Goal: Task Accomplishment & Management: Complete application form

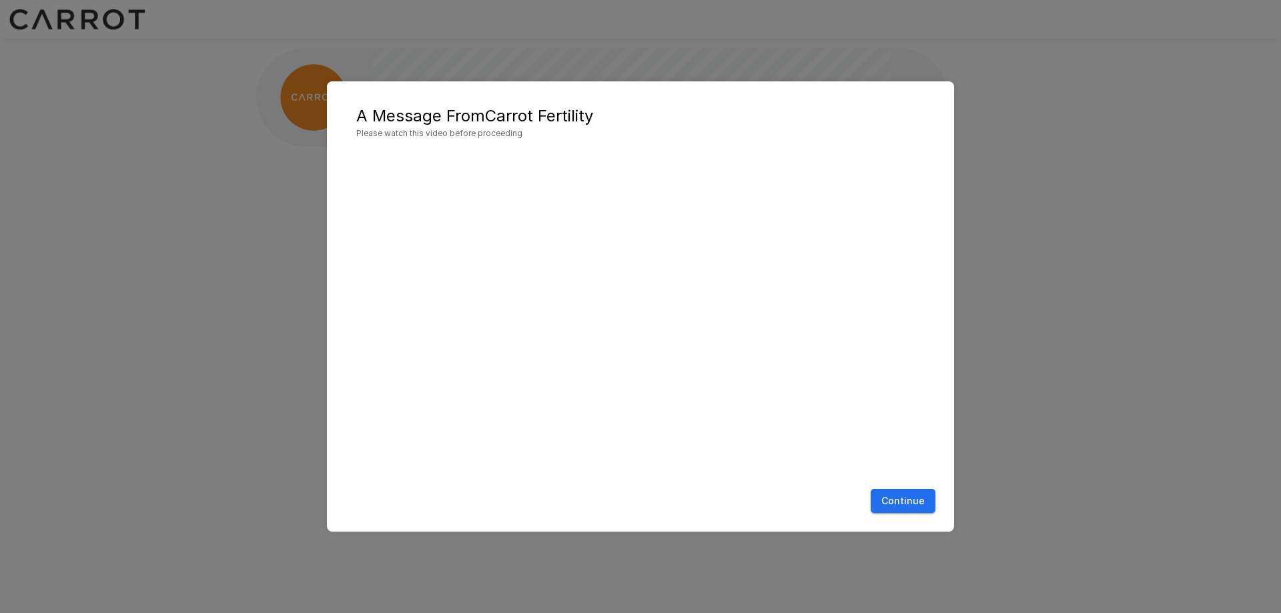
click at [894, 504] on button "Continue" at bounding box center [903, 501] width 65 height 25
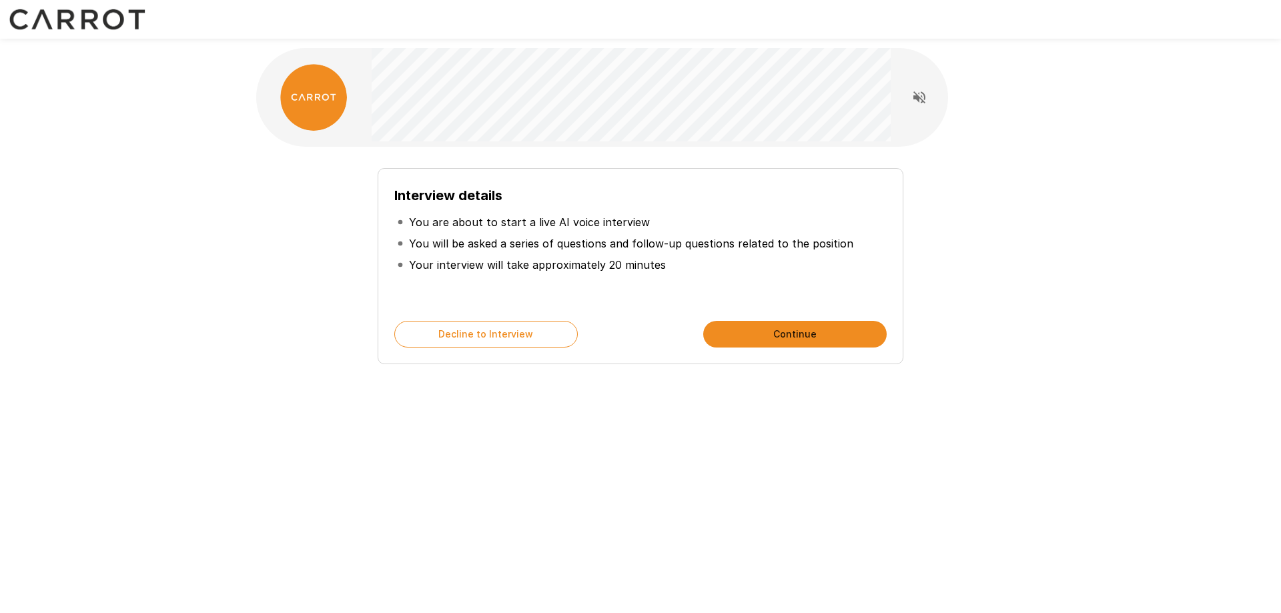
click at [790, 328] on button "Continue" at bounding box center [795, 334] width 184 height 27
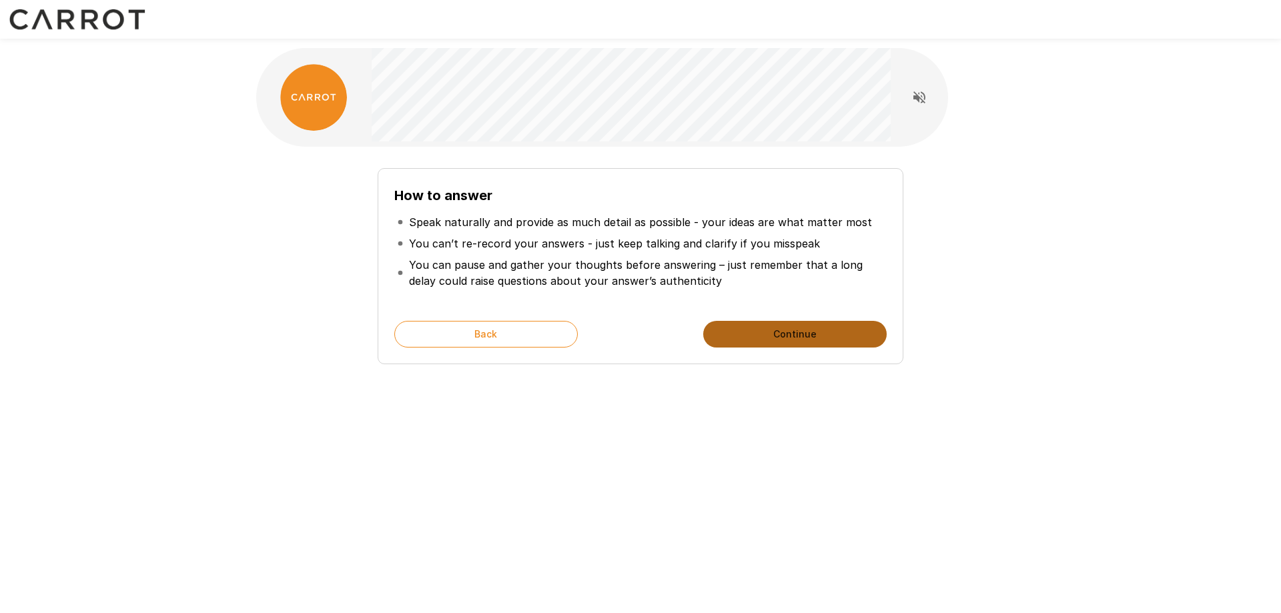
click at [789, 340] on button "Continue" at bounding box center [795, 334] width 184 height 27
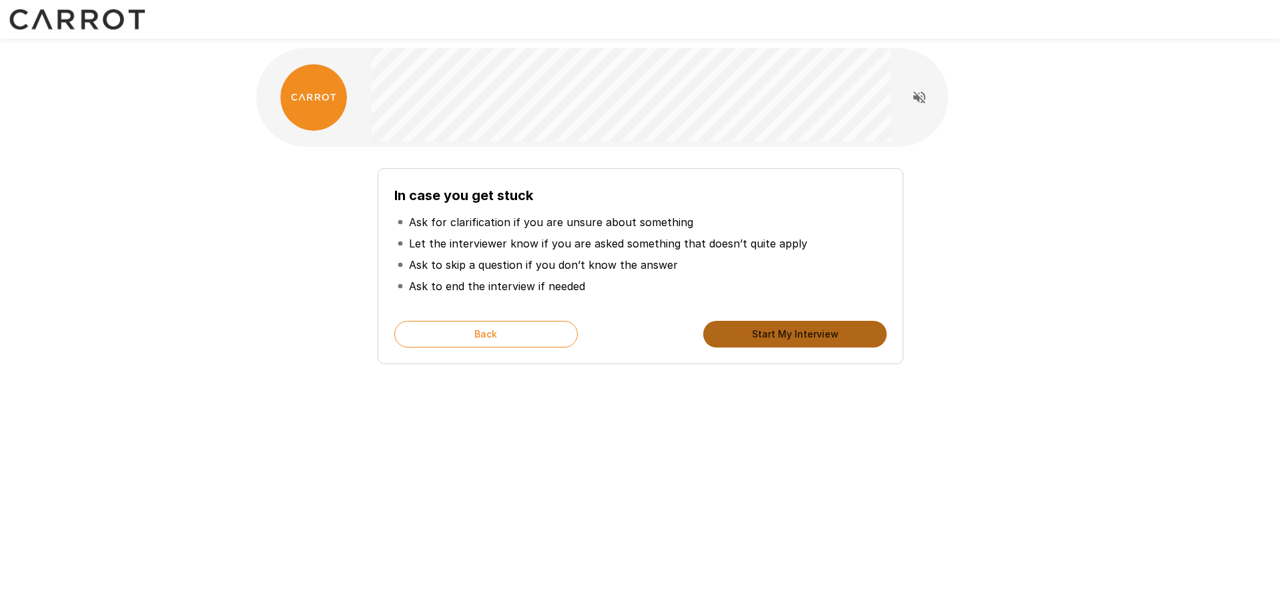
click at [789, 340] on button "Start My Interview" at bounding box center [795, 334] width 184 height 27
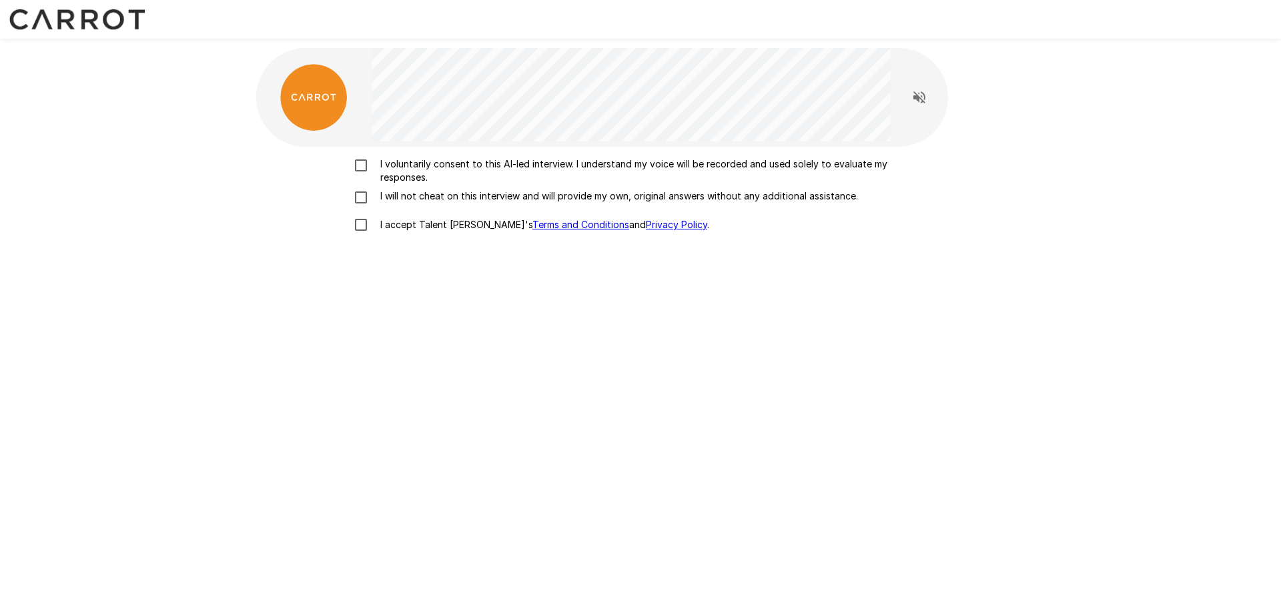
click at [500, 165] on p "I voluntarily consent to this AI-led interview. I understand my voice will be r…" at bounding box center [654, 170] width 559 height 27
click at [481, 200] on p "I will not cheat on this interview and will provide my own, original answers wi…" at bounding box center [616, 196] width 483 height 13
click at [391, 228] on p "I accept Talent Llama's Terms and Conditions and Privacy Policy ." at bounding box center [542, 224] width 334 height 13
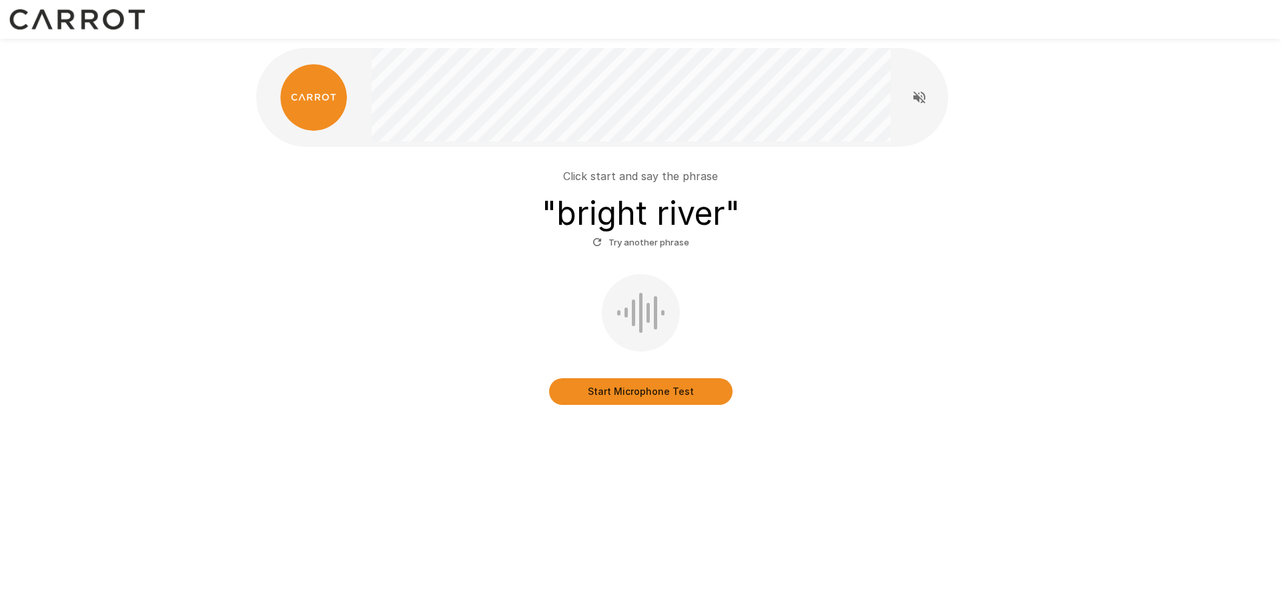
click at [629, 390] on button "Start Microphone Test" at bounding box center [641, 391] width 184 height 27
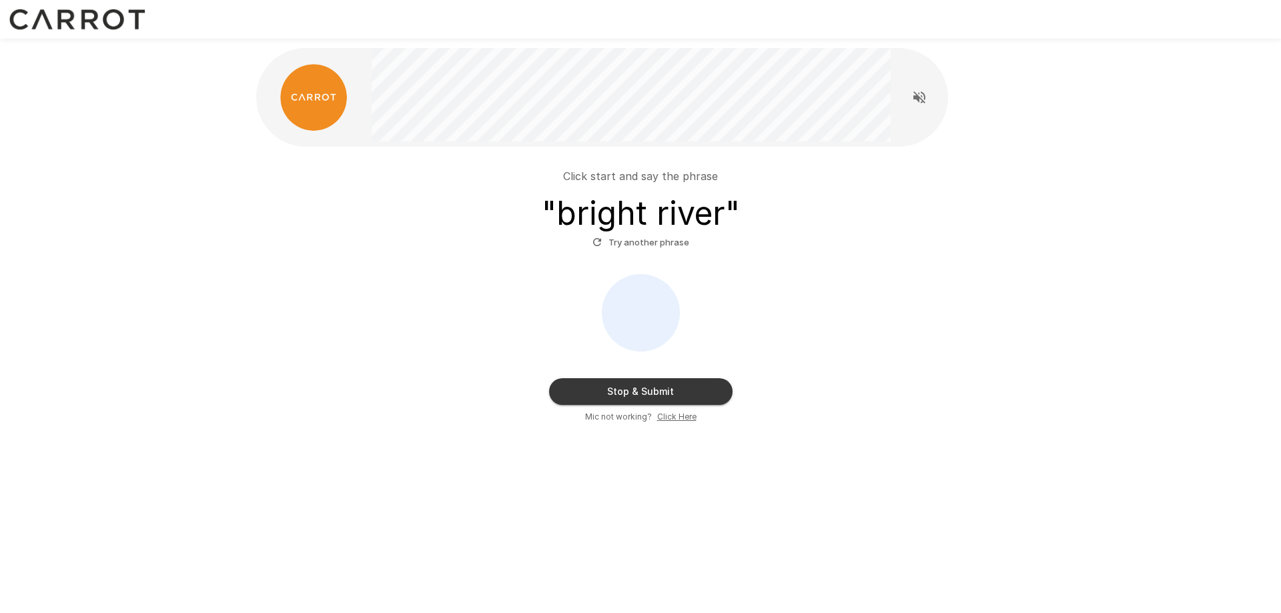
click at [696, 388] on button "Stop & Submit" at bounding box center [641, 391] width 184 height 27
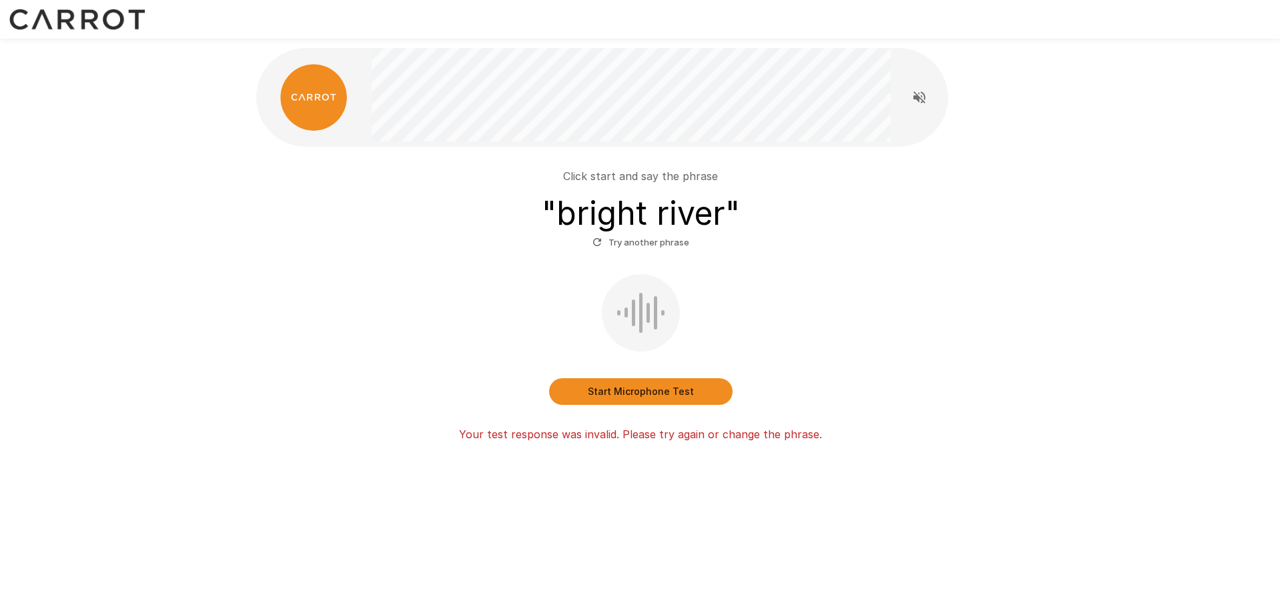
click at [649, 384] on button "Start Microphone Test" at bounding box center [641, 391] width 184 height 27
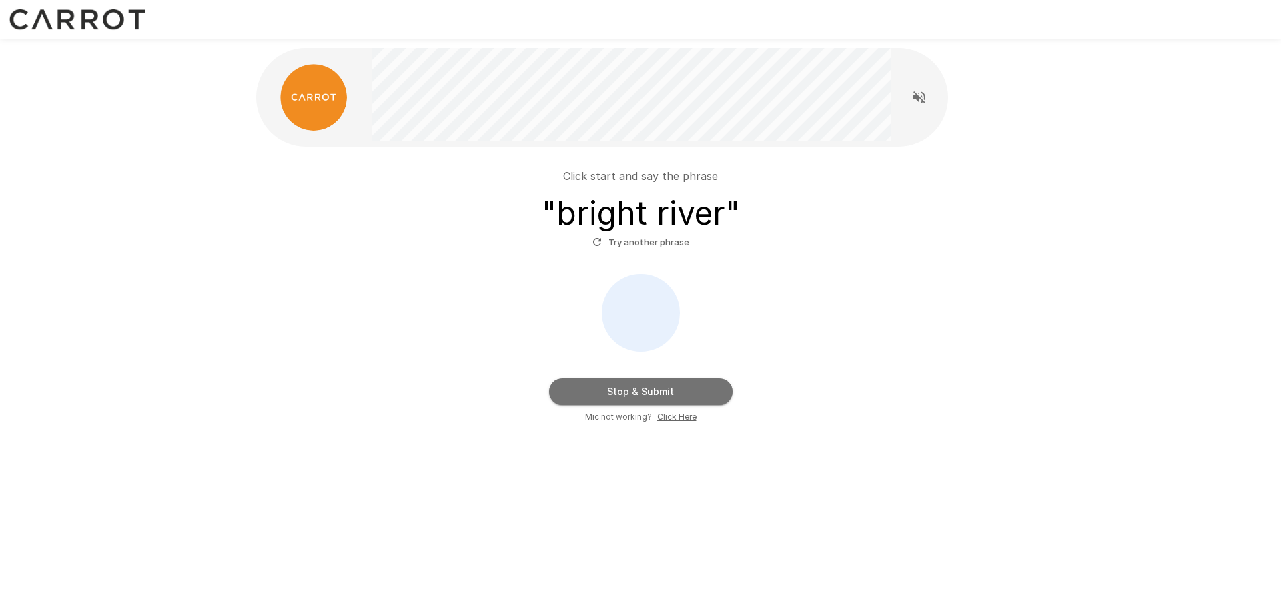
click at [695, 389] on button "Stop & Submit" at bounding box center [641, 391] width 184 height 27
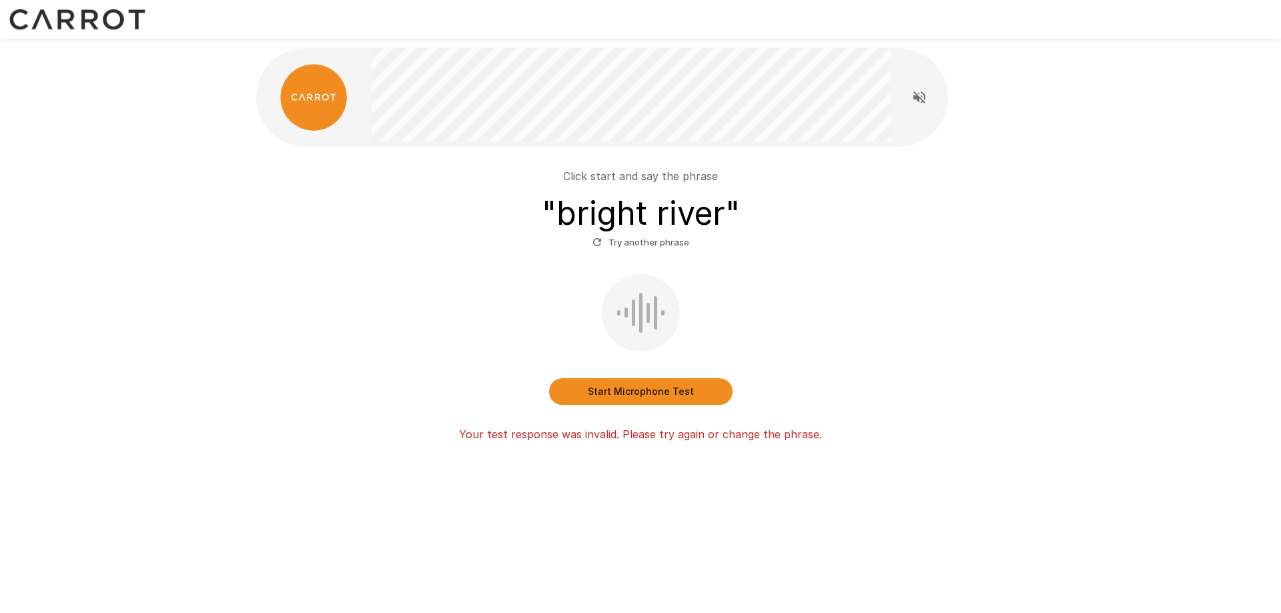
click at [607, 390] on button "Start Microphone Test" at bounding box center [641, 391] width 184 height 27
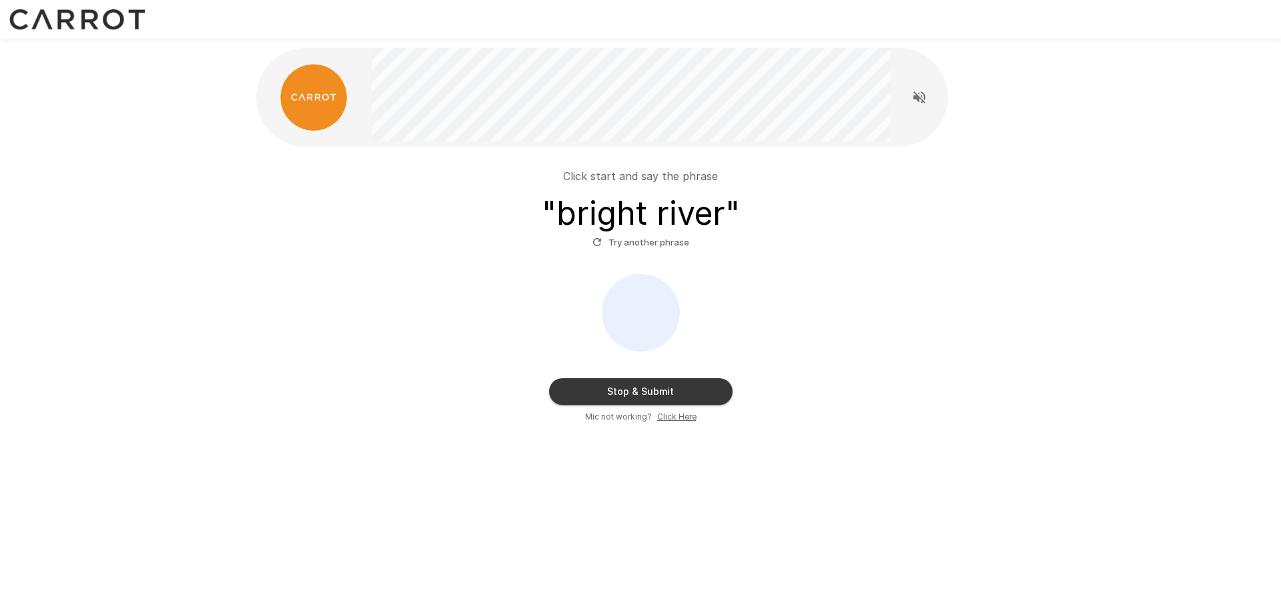
click at [628, 391] on button "Stop & Submit" at bounding box center [641, 391] width 184 height 27
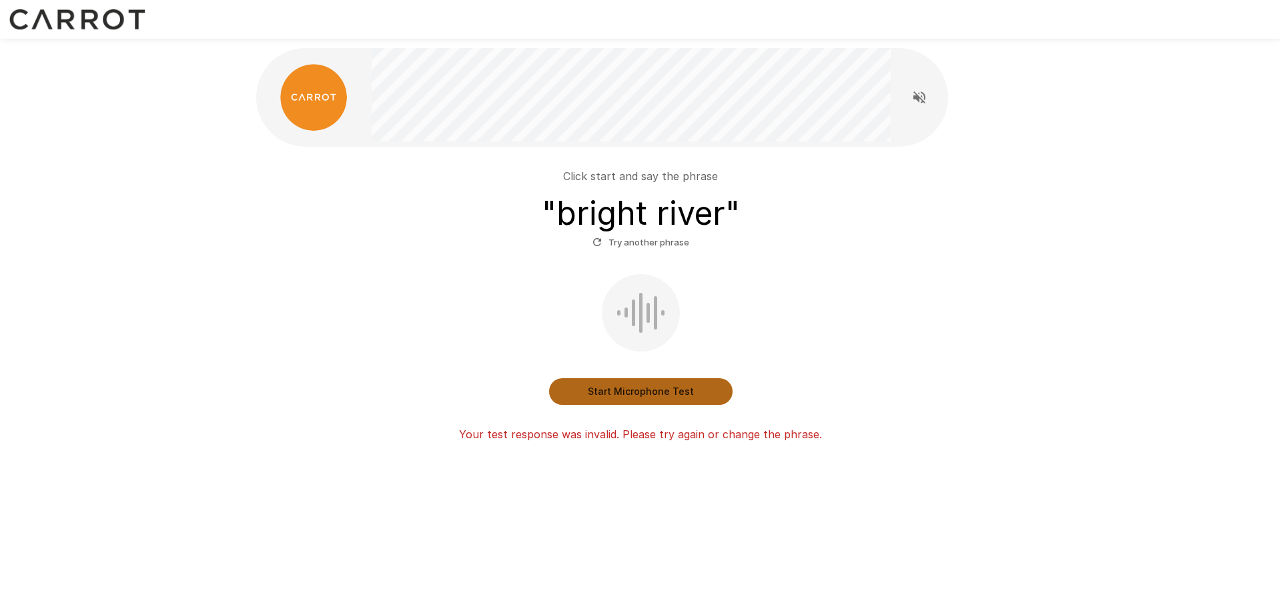
click at [667, 390] on button "Start Microphone Test" at bounding box center [641, 391] width 184 height 27
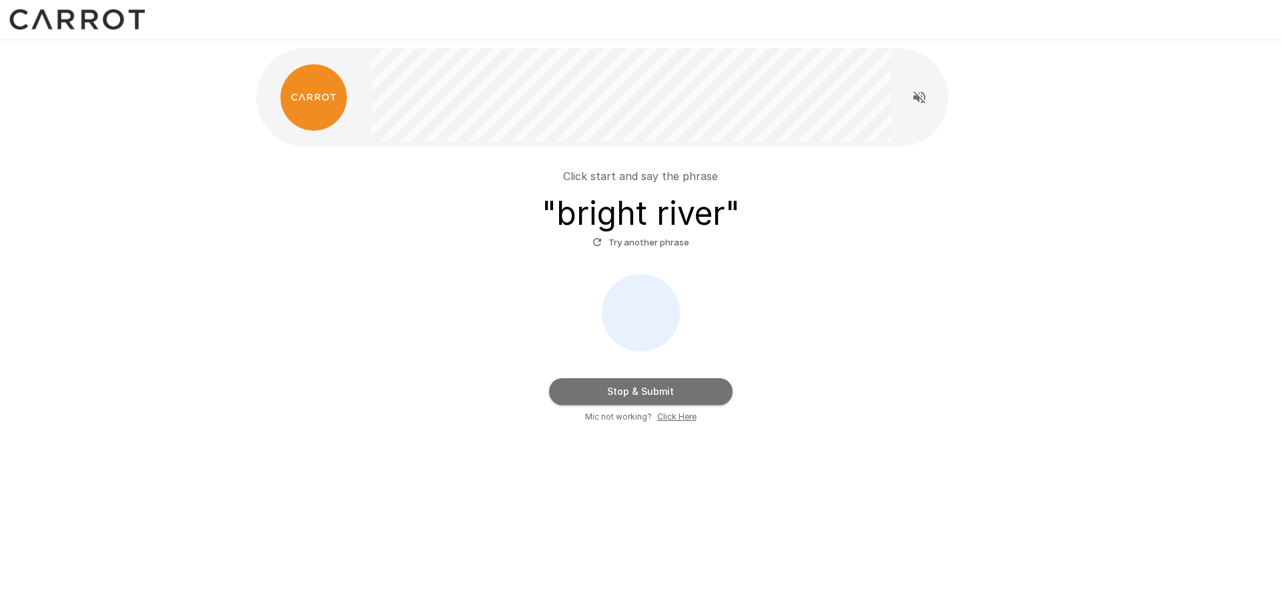
click at [667, 390] on button "Stop & Submit" at bounding box center [641, 391] width 184 height 27
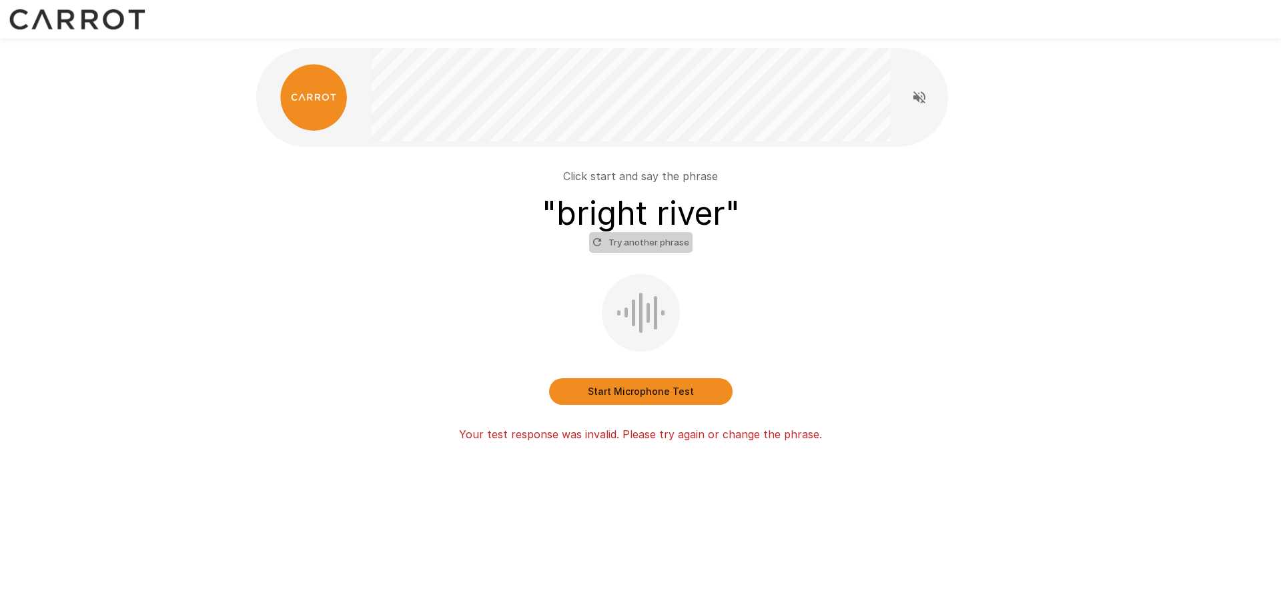
click at [657, 241] on button "Try another phrase" at bounding box center [640, 242] width 103 height 21
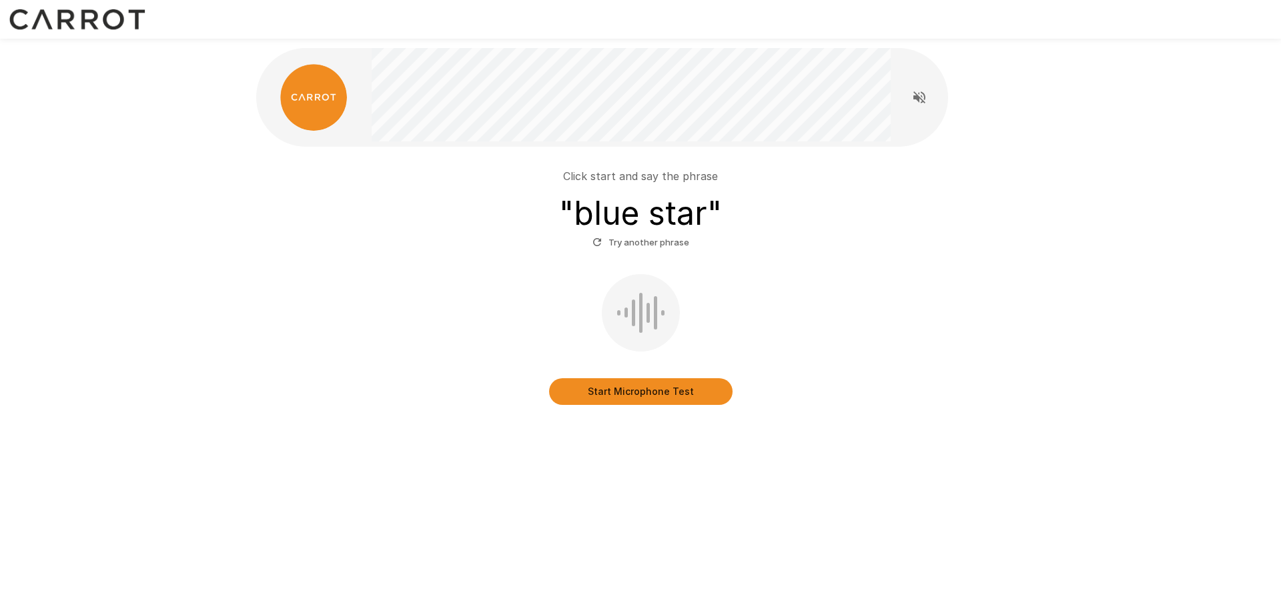
click at [646, 386] on button "Start Microphone Test" at bounding box center [641, 391] width 184 height 27
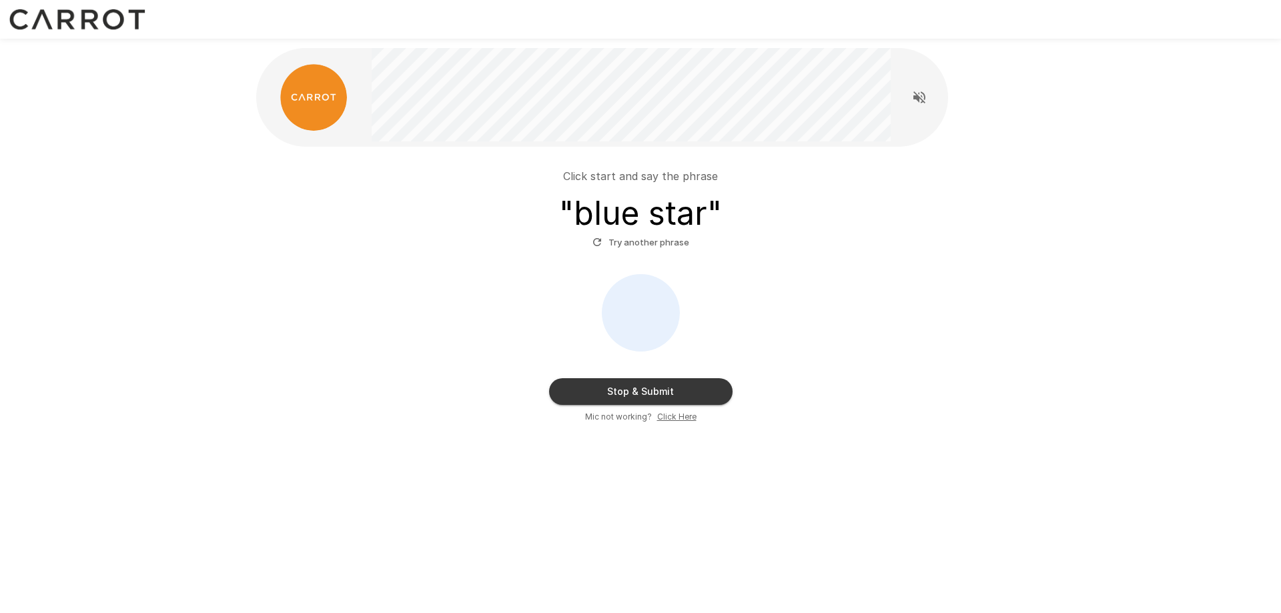
click at [646, 386] on button "Stop & Submit" at bounding box center [641, 391] width 184 height 27
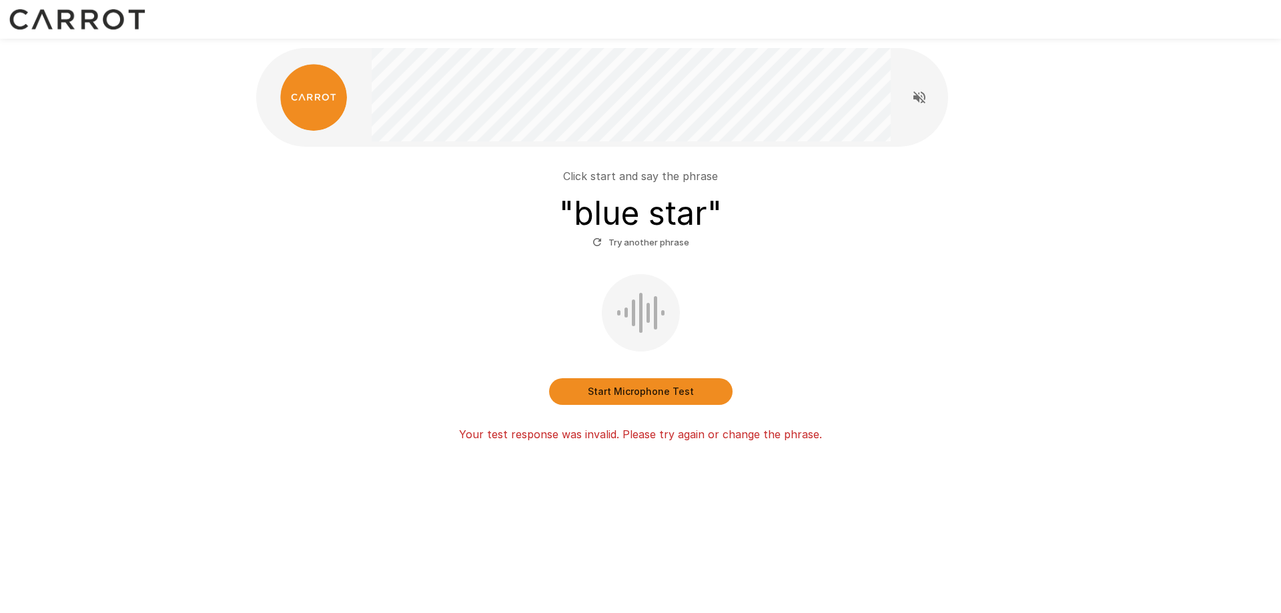
click at [622, 384] on button "Start Microphone Test" at bounding box center [641, 391] width 184 height 27
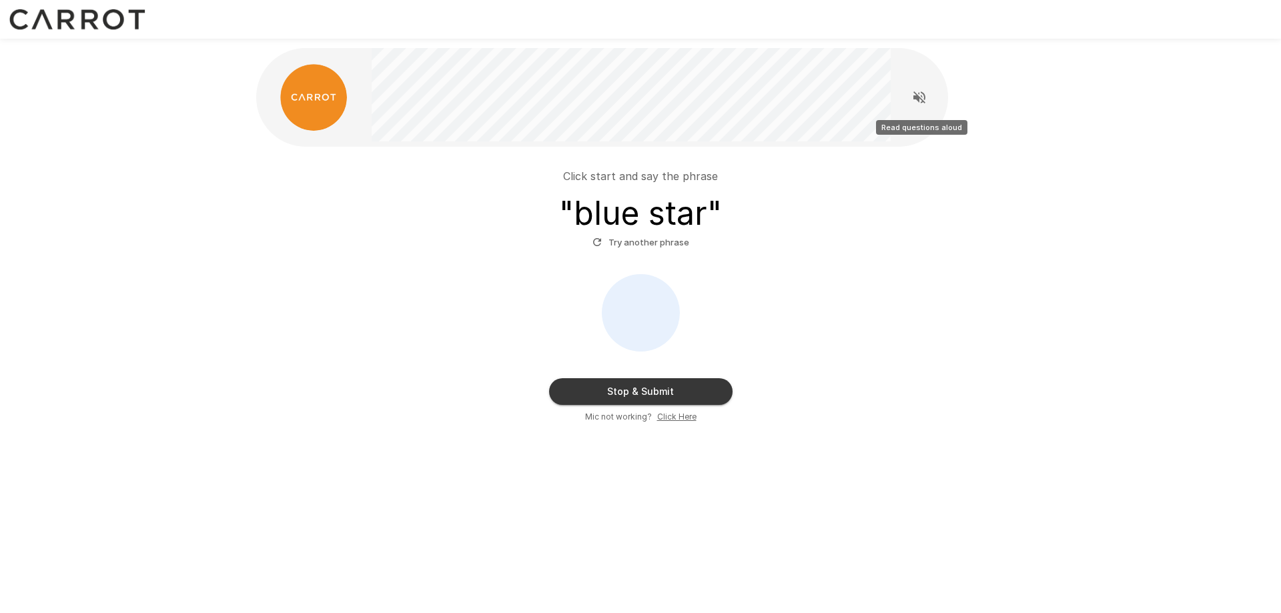
click at [925, 103] on icon "Read questions aloud" at bounding box center [920, 97] width 12 height 12
click at [603, 391] on button "Stop & Submit" at bounding box center [641, 391] width 184 height 27
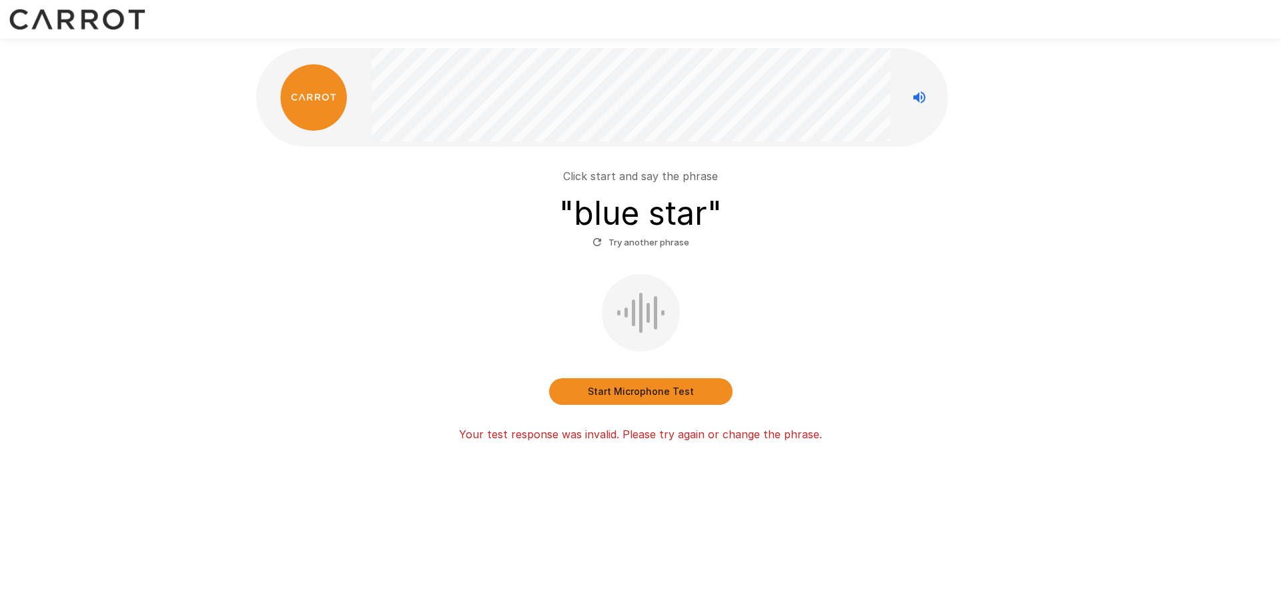
click at [603, 391] on button "Start Microphone Test" at bounding box center [641, 391] width 184 height 27
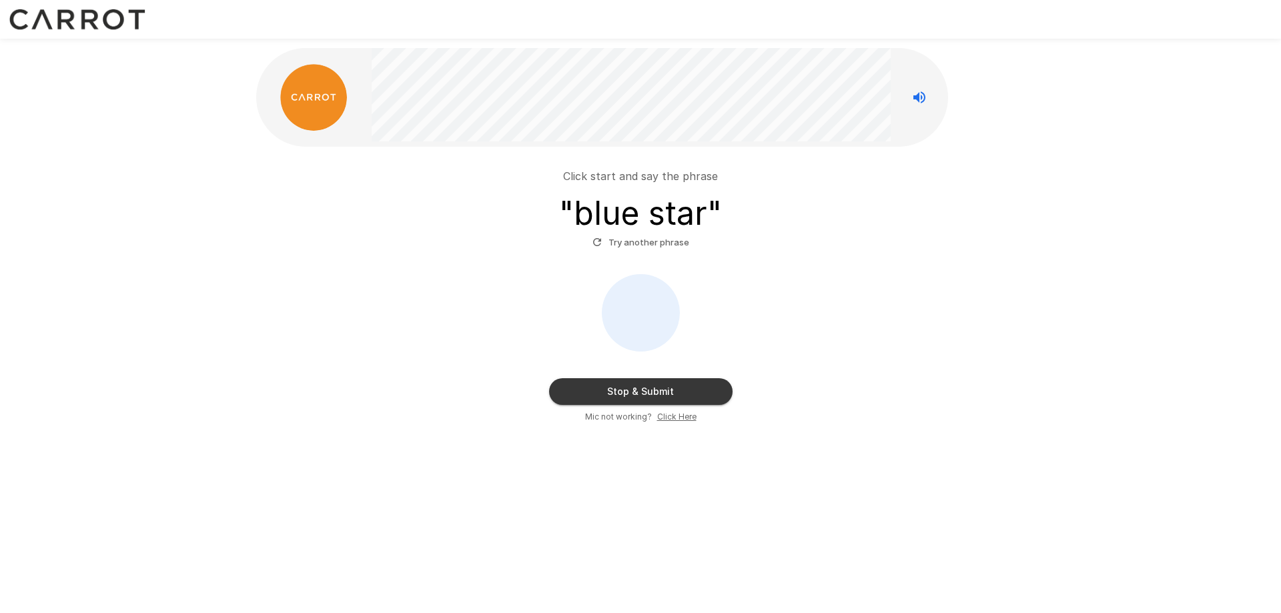
click at [614, 395] on button "Stop & Submit" at bounding box center [641, 391] width 184 height 27
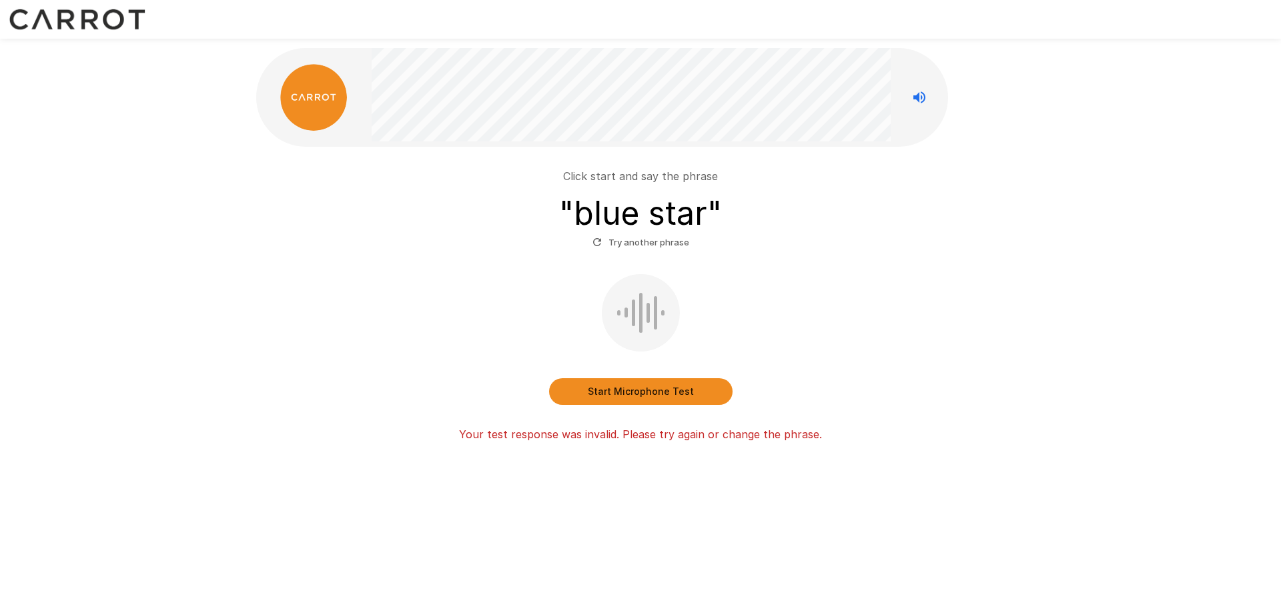
click at [645, 390] on button "Start Microphone Test" at bounding box center [641, 391] width 184 height 27
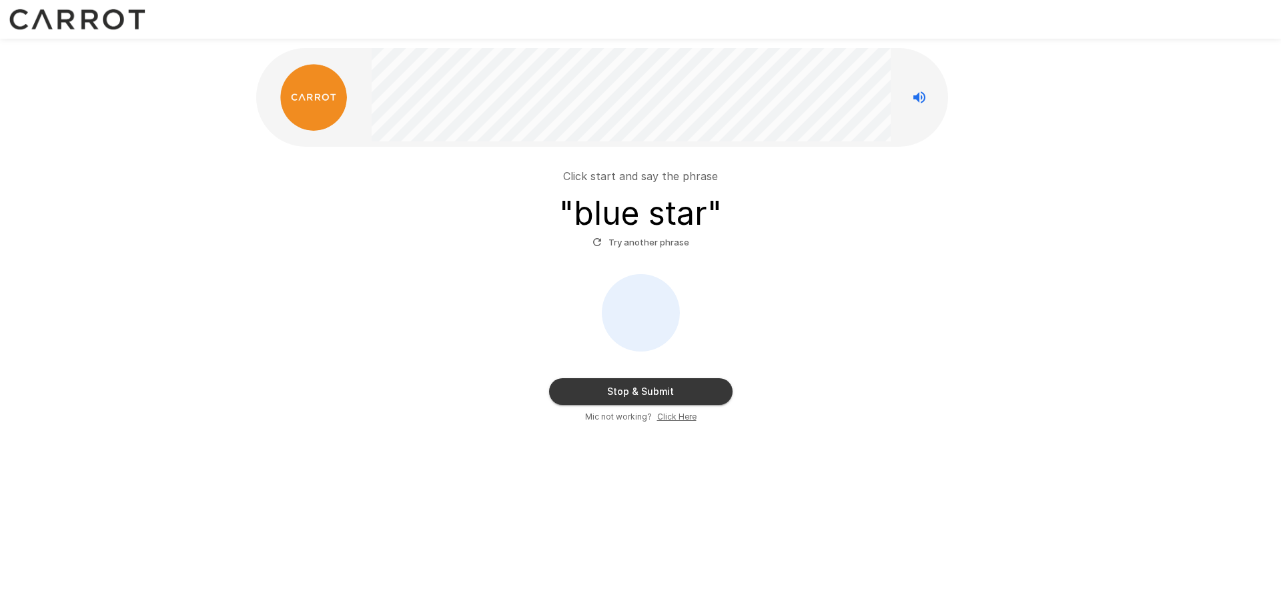
click at [645, 390] on button "Stop & Submit" at bounding box center [641, 391] width 184 height 27
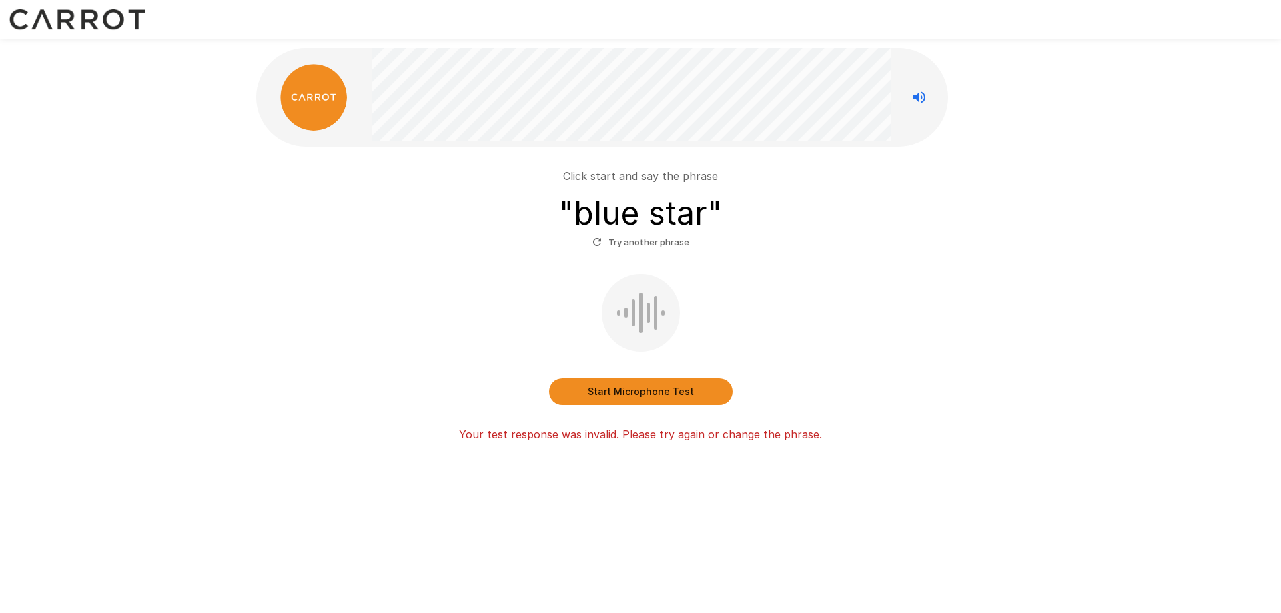
click at [645, 390] on button "Start Microphone Test" at bounding box center [641, 391] width 184 height 27
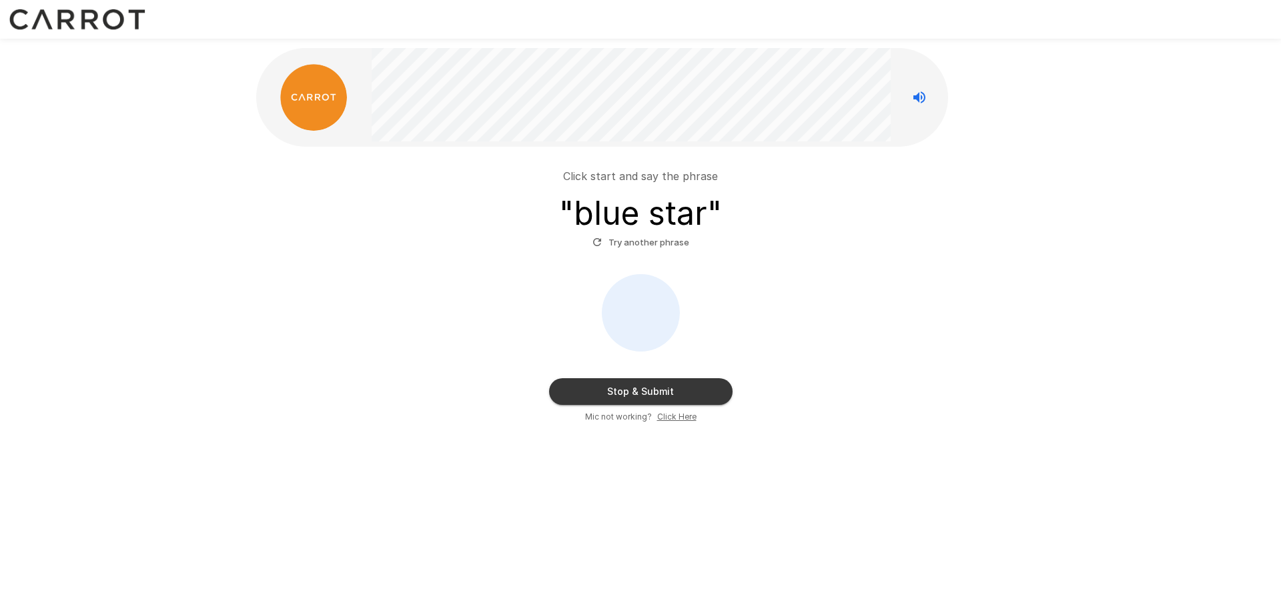
click at [645, 390] on button "Stop & Submit" at bounding box center [641, 391] width 184 height 27
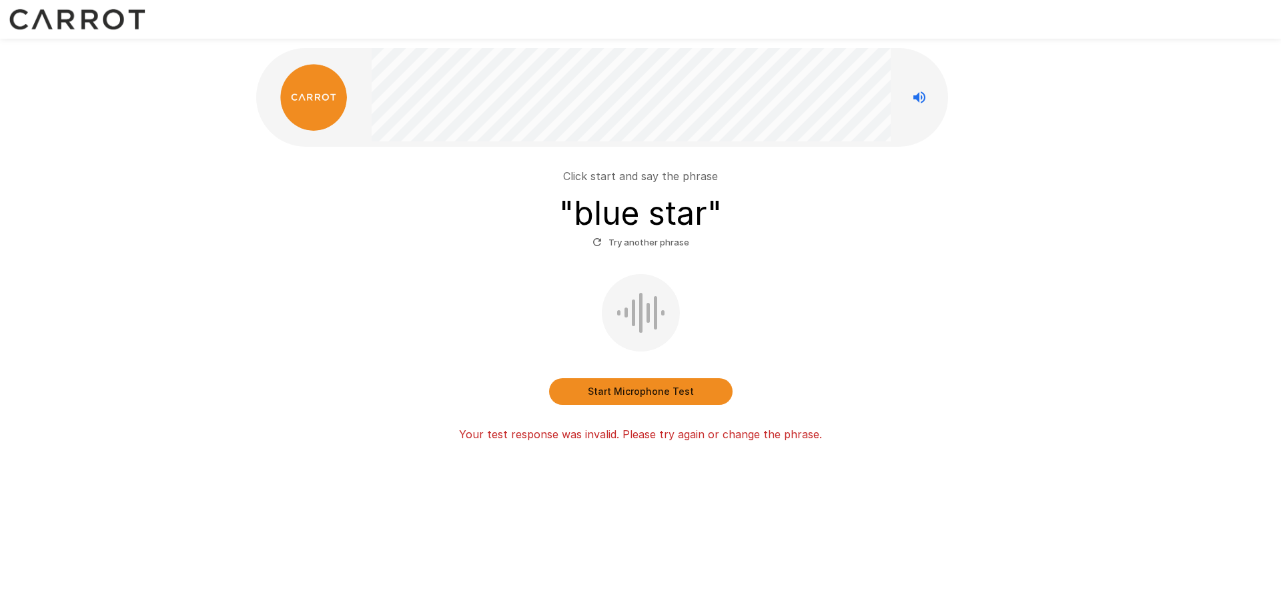
click at [662, 245] on button "Try another phrase" at bounding box center [640, 242] width 103 height 21
click at [603, 387] on button "Start Microphone Test" at bounding box center [641, 391] width 184 height 27
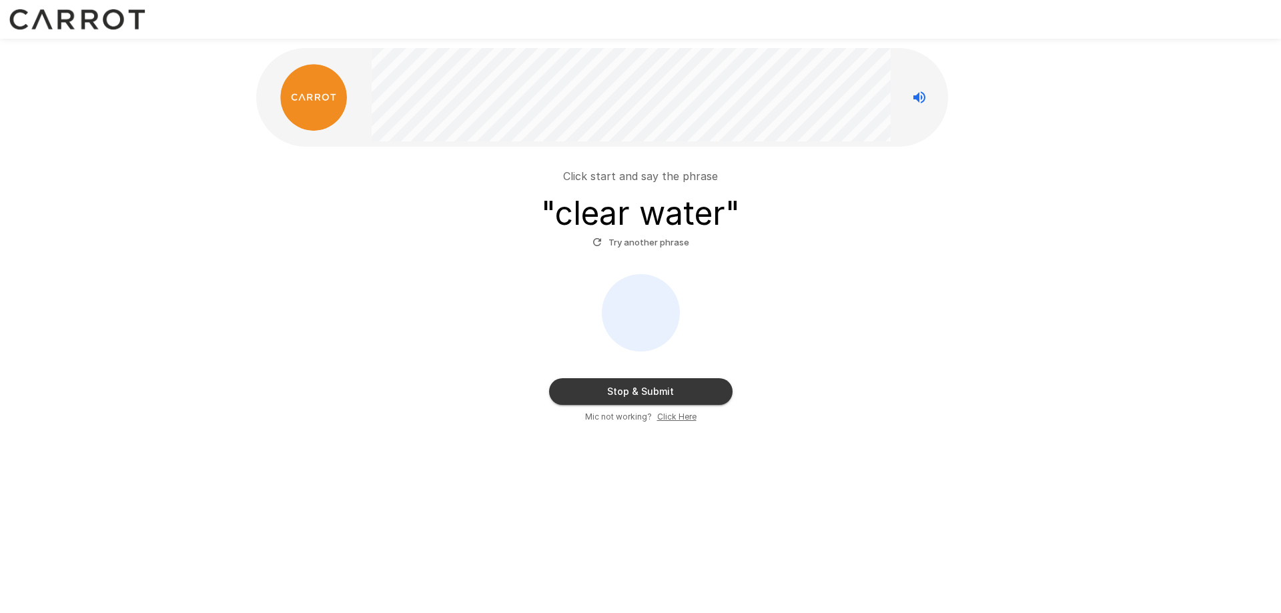
click at [603, 387] on button "Stop & Submit" at bounding box center [641, 391] width 184 height 27
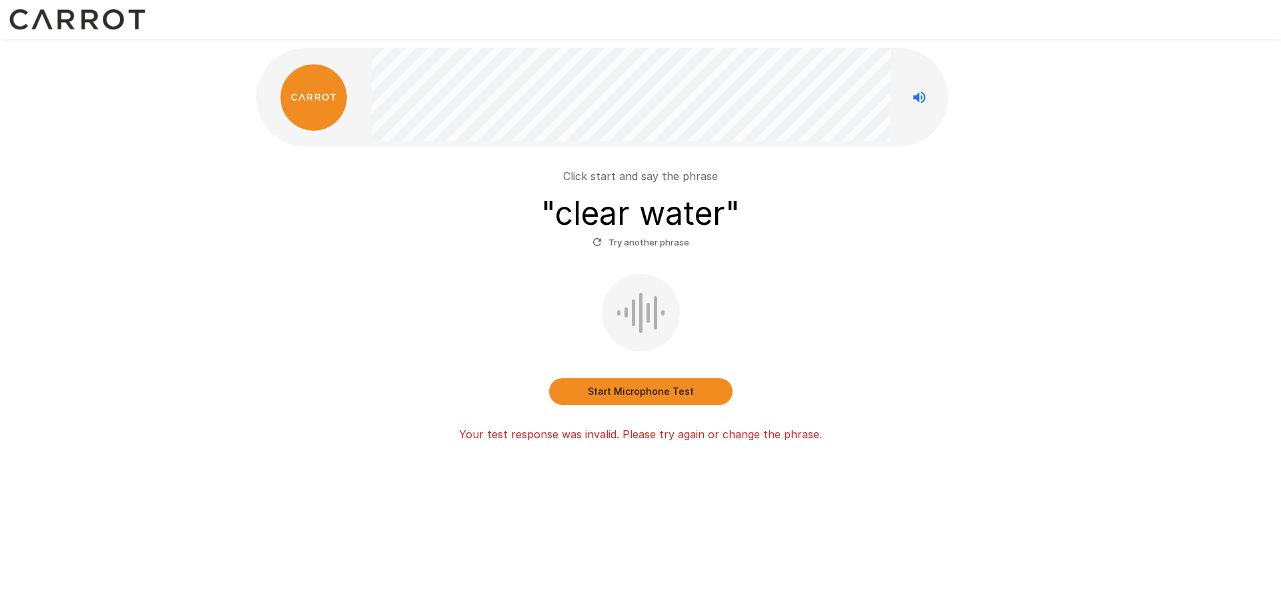
click at [649, 390] on button "Start Microphone Test" at bounding box center [641, 391] width 184 height 27
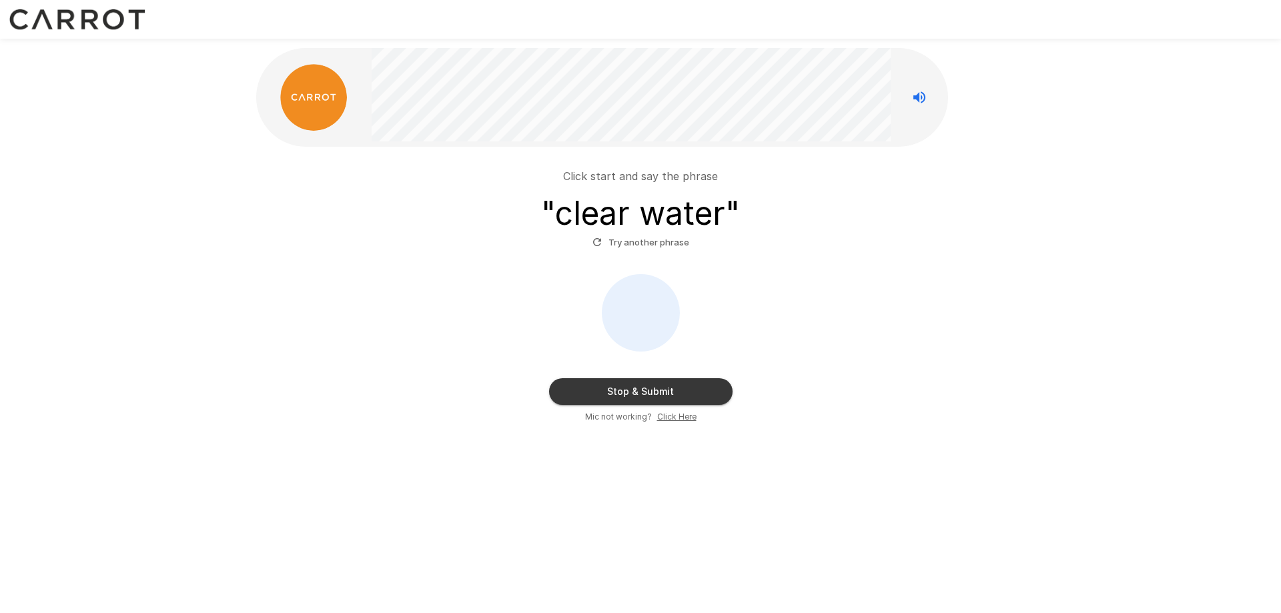
click at [649, 390] on button "Stop & Submit" at bounding box center [641, 391] width 184 height 27
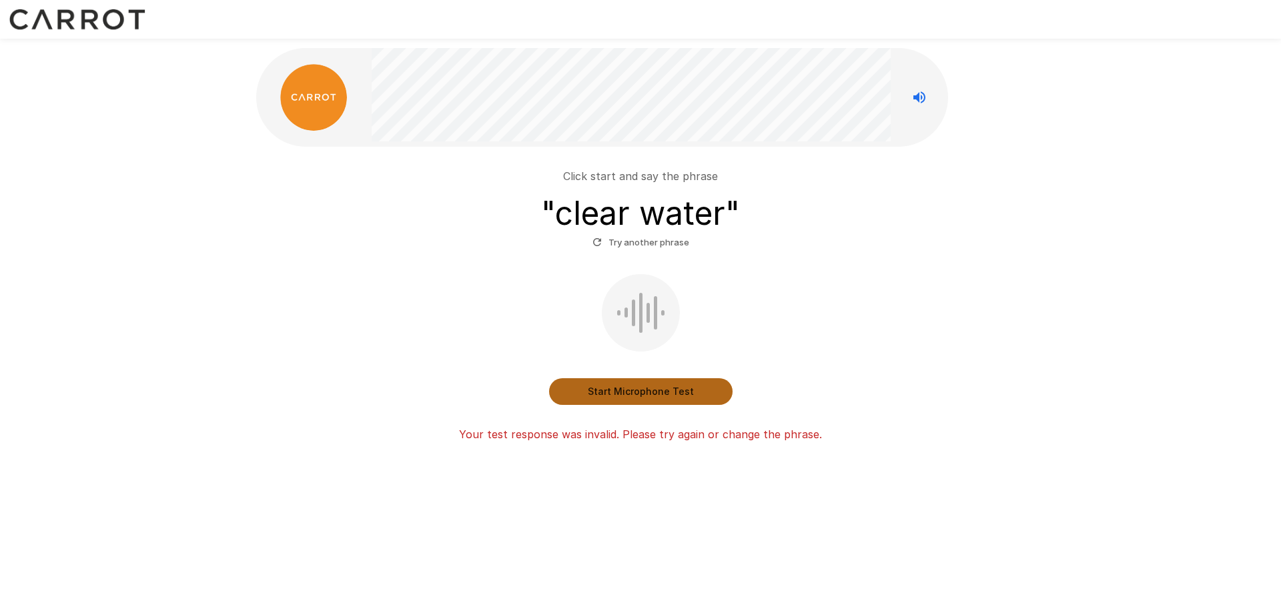
click at [649, 390] on button "Start Microphone Test" at bounding box center [641, 391] width 184 height 27
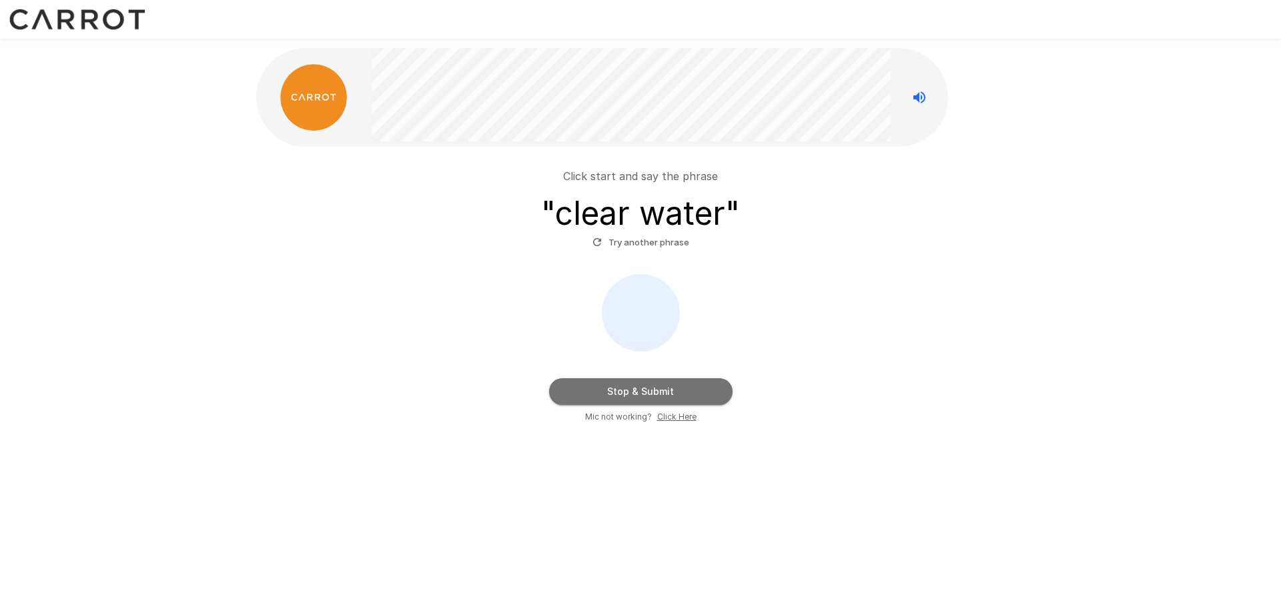
click at [649, 390] on button "Stop & Submit" at bounding box center [641, 391] width 184 height 27
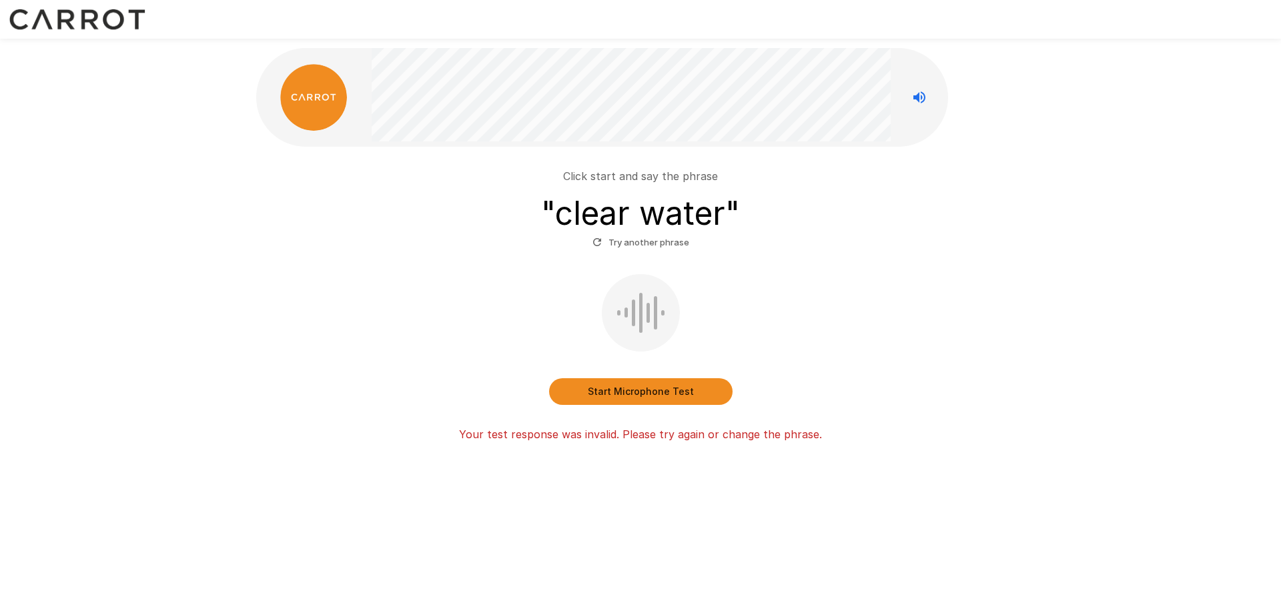
click at [649, 390] on button "Start Microphone Test" at bounding box center [641, 391] width 184 height 27
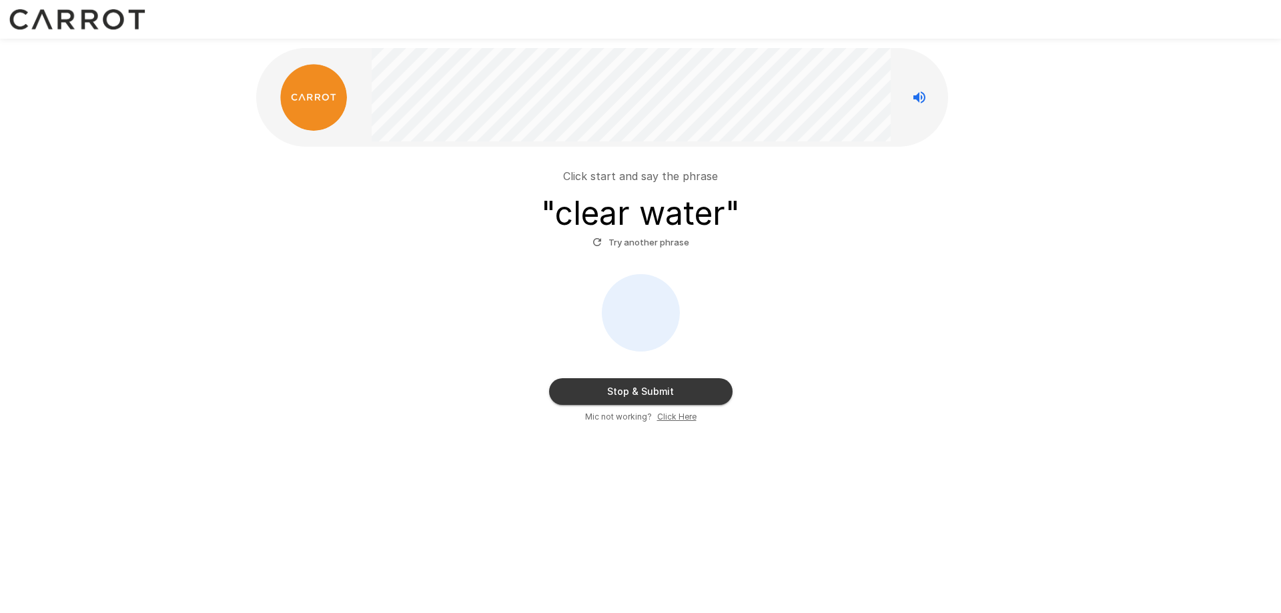
click at [649, 390] on button "Stop & Submit" at bounding box center [641, 391] width 184 height 27
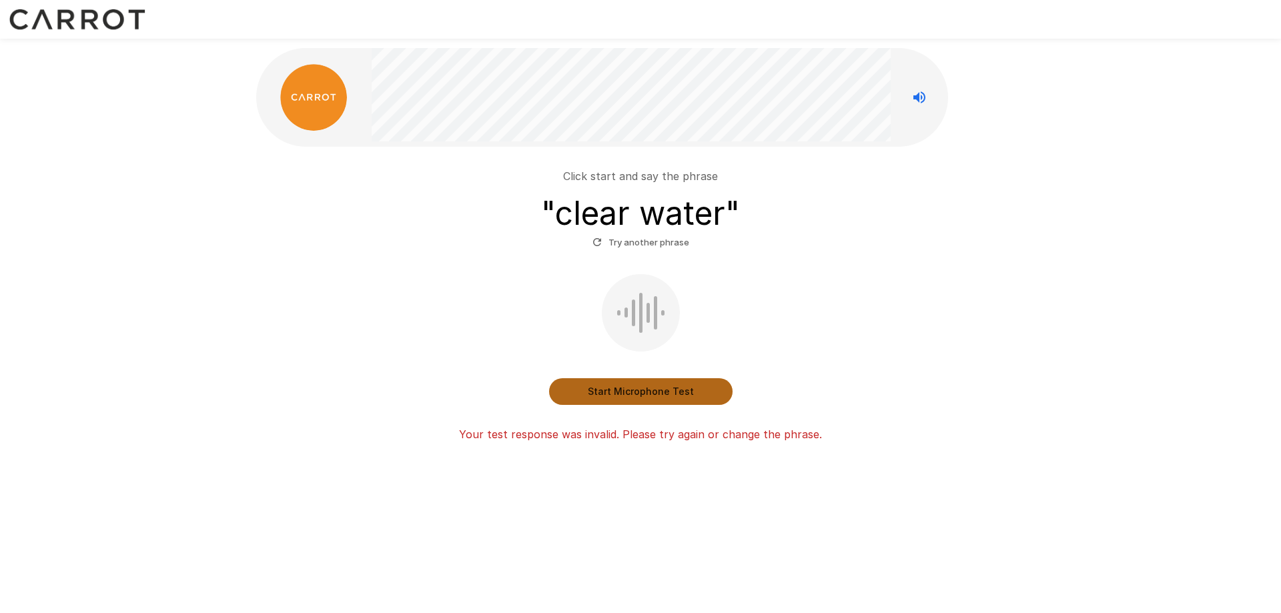
click at [649, 390] on button "Start Microphone Test" at bounding box center [641, 391] width 184 height 27
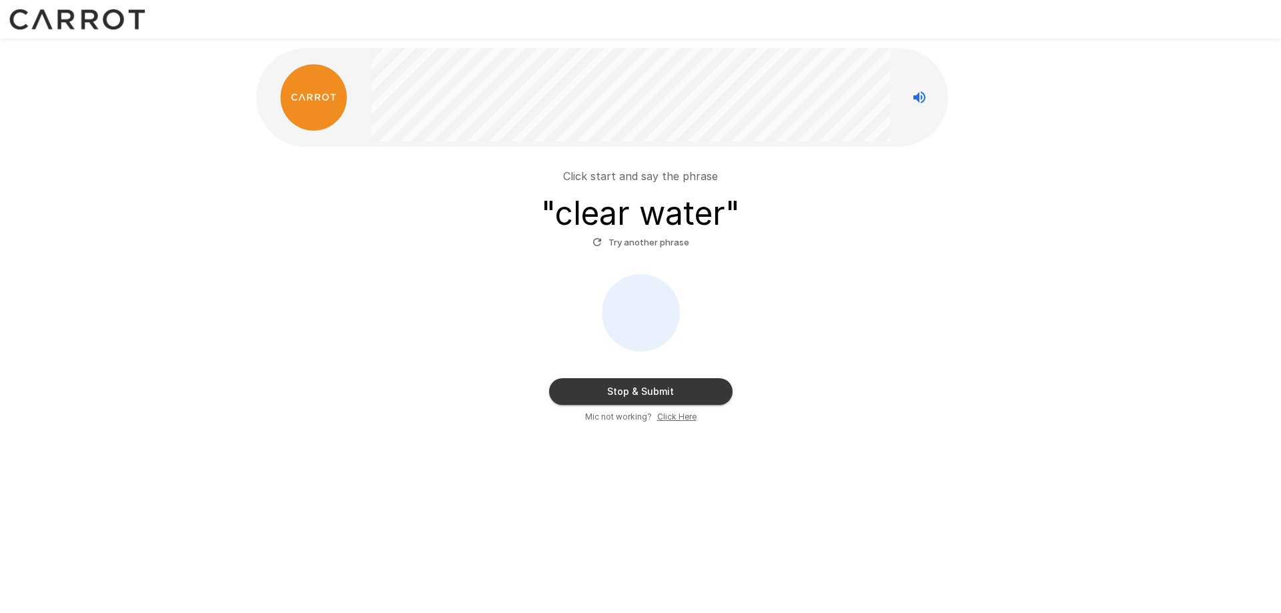
click at [595, 385] on button "Stop & Submit" at bounding box center [641, 391] width 184 height 27
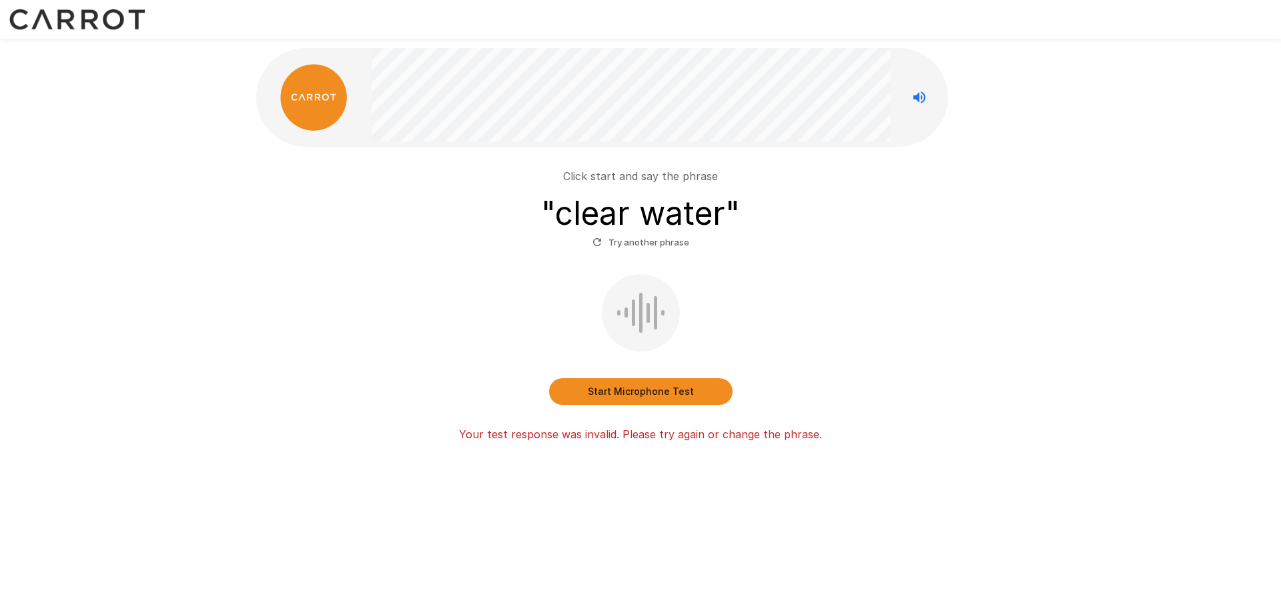
click at [627, 397] on button "Start Microphone Test" at bounding box center [641, 391] width 184 height 27
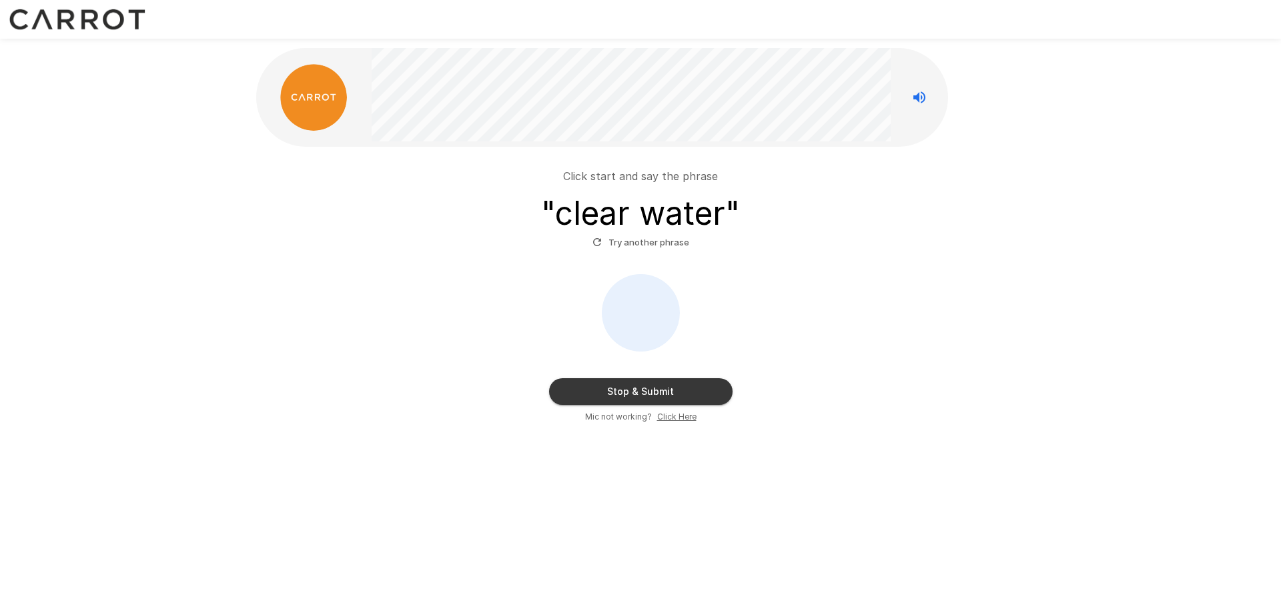
click at [670, 391] on button "Stop & Submit" at bounding box center [641, 391] width 184 height 27
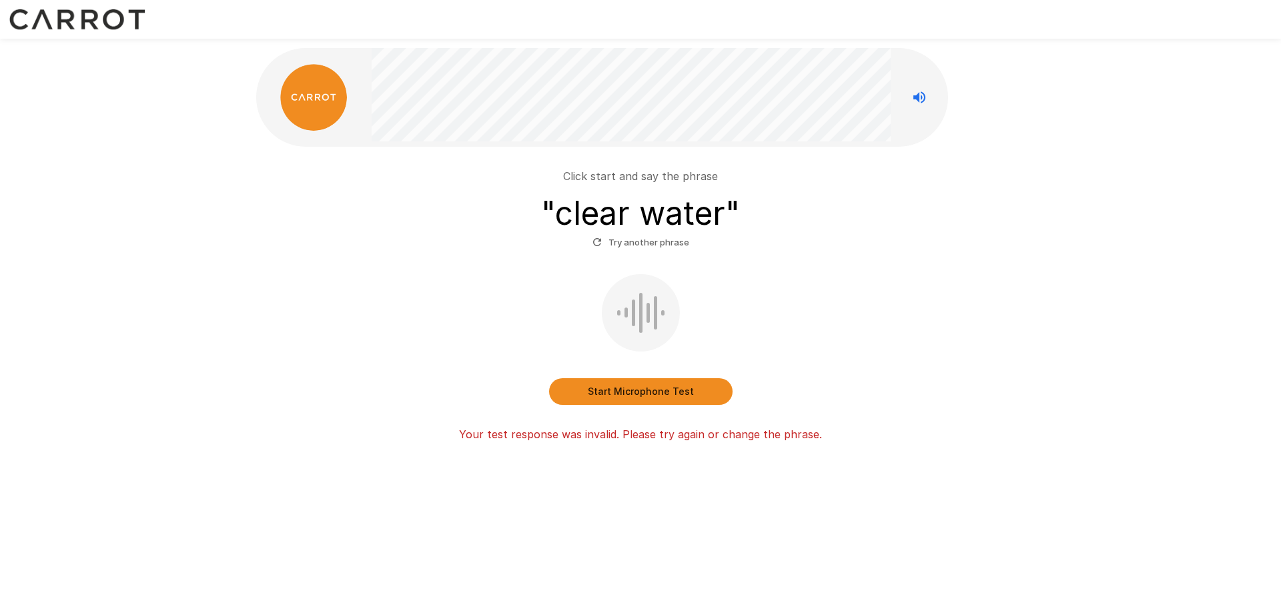
click at [614, 394] on button "Start Microphone Test" at bounding box center [641, 391] width 184 height 27
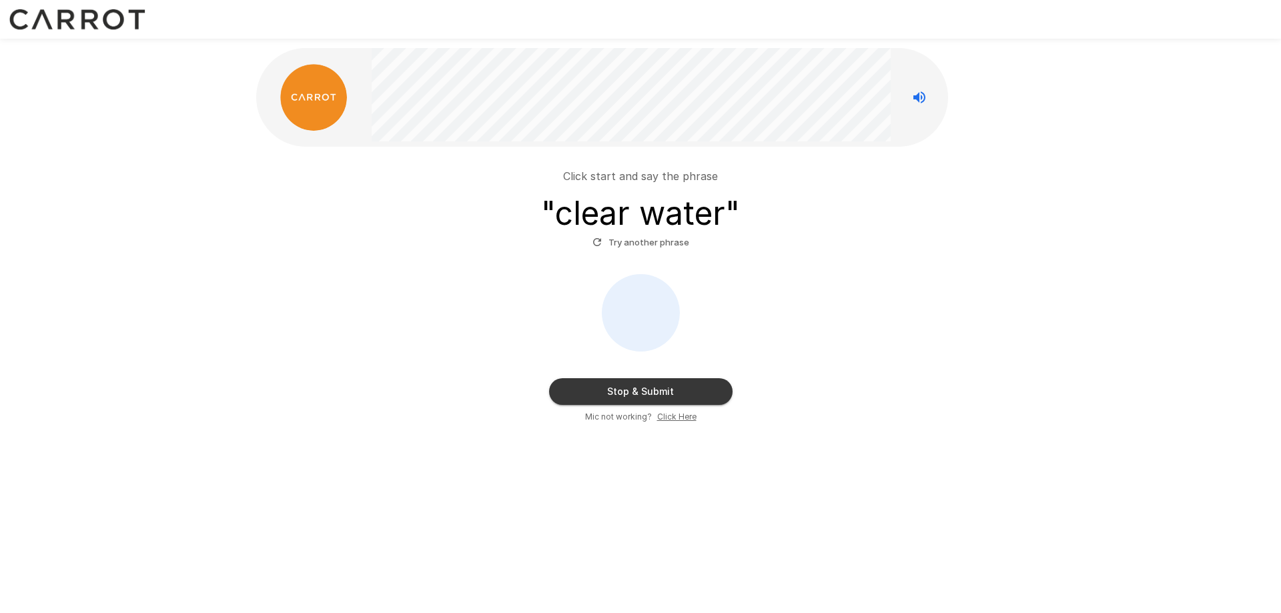
click at [618, 394] on button "Stop & Submit" at bounding box center [641, 391] width 184 height 27
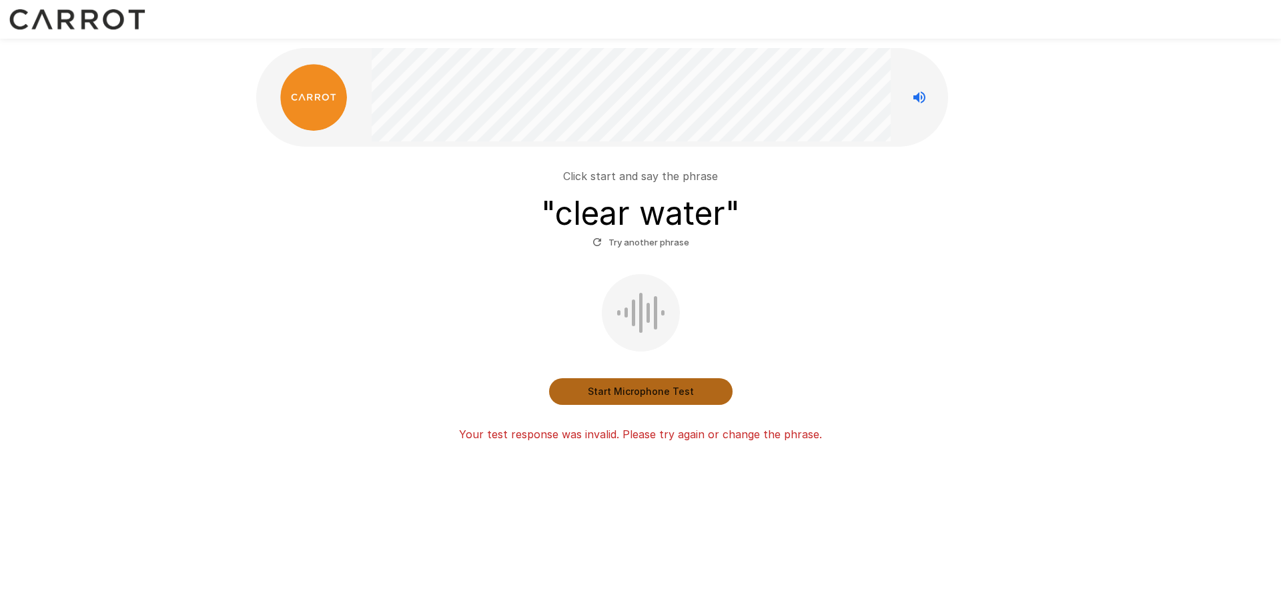
click at [618, 394] on button "Start Microphone Test" at bounding box center [641, 391] width 184 height 27
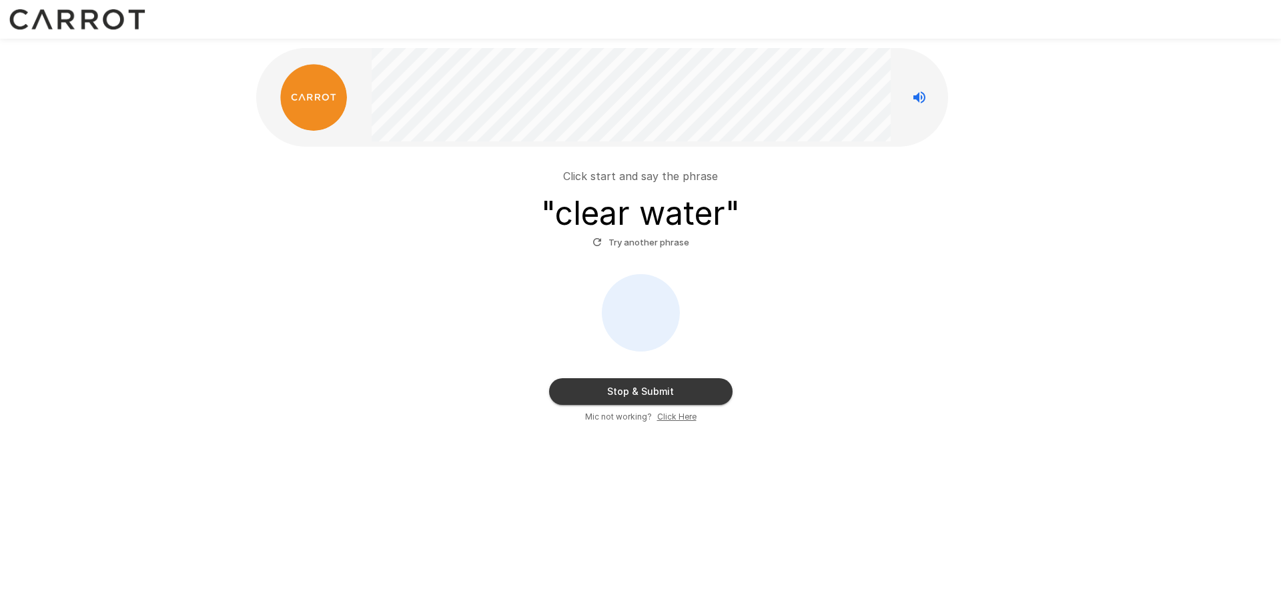
click at [672, 413] on u "Click Here" at bounding box center [676, 417] width 39 height 10
click at [648, 387] on button "Stop & Submit" at bounding box center [641, 391] width 184 height 27
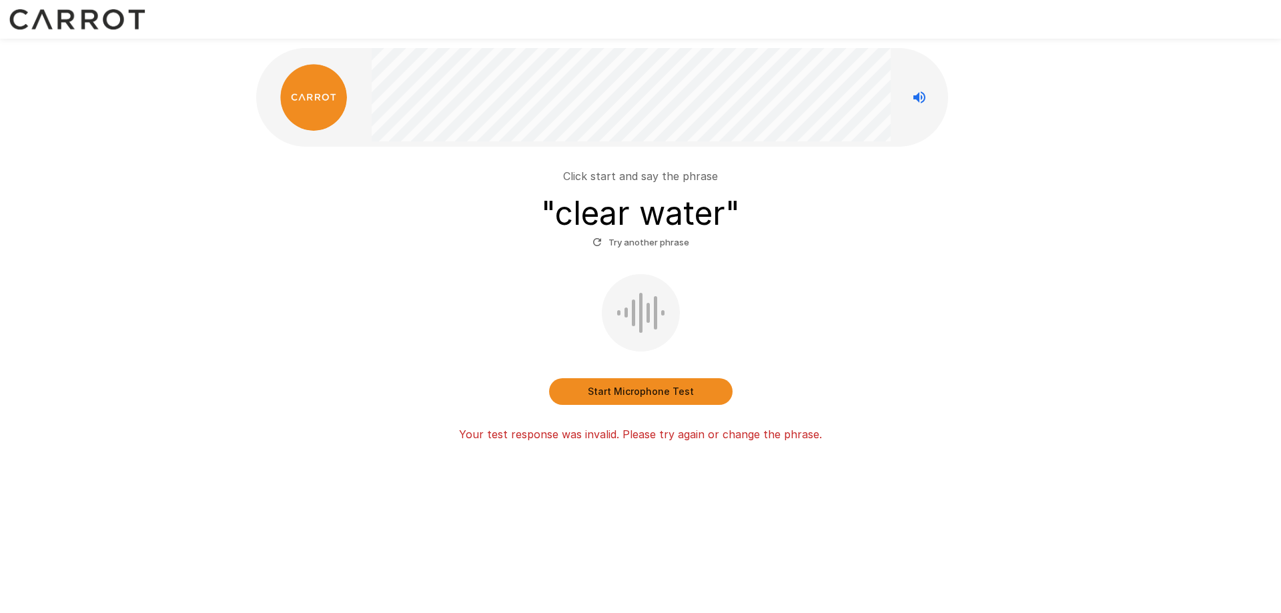
click at [585, 390] on button "Start Microphone Test" at bounding box center [641, 391] width 184 height 27
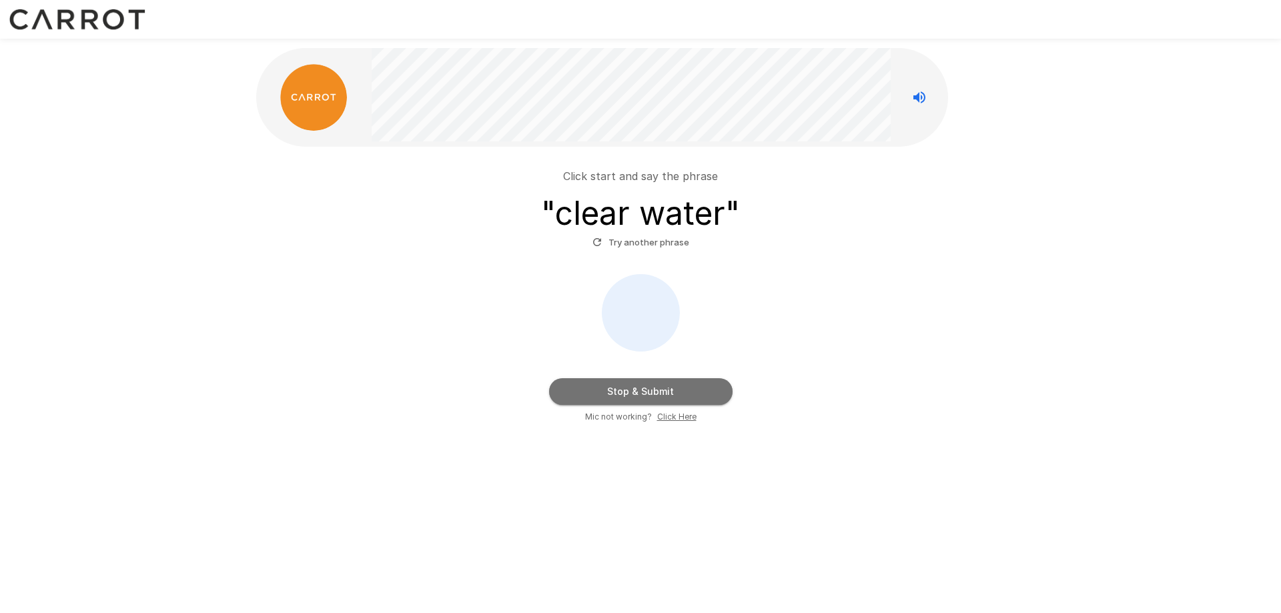
click at [587, 390] on button "Stop & Submit" at bounding box center [641, 391] width 184 height 27
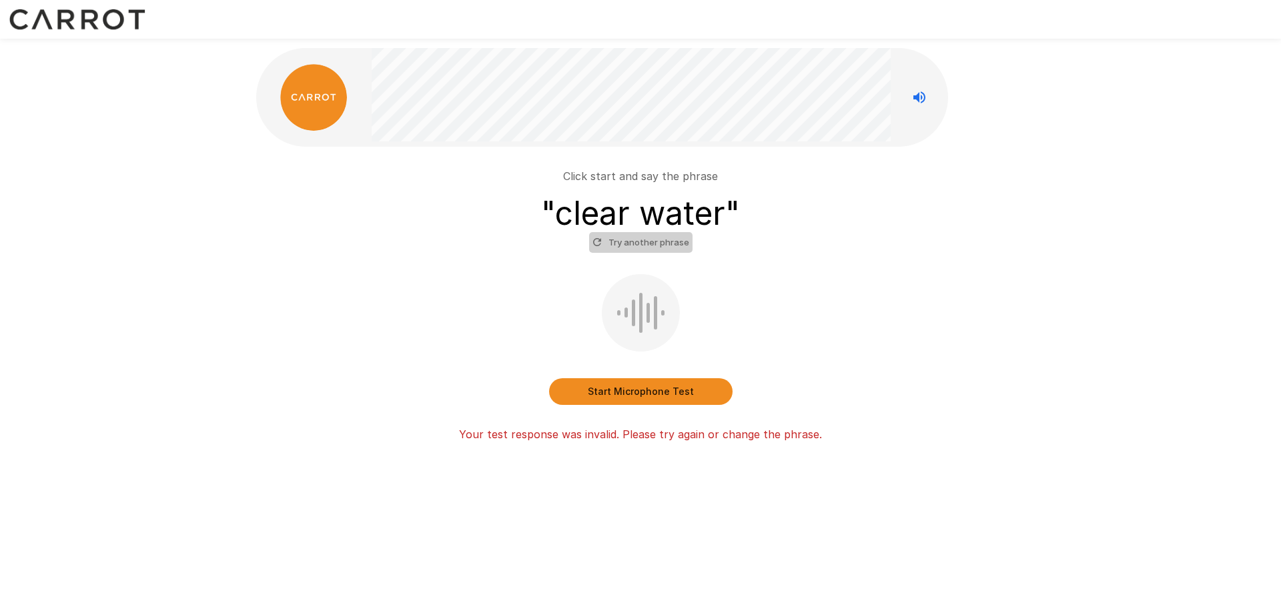
click at [667, 242] on button "Try another phrase" at bounding box center [640, 242] width 103 height 21
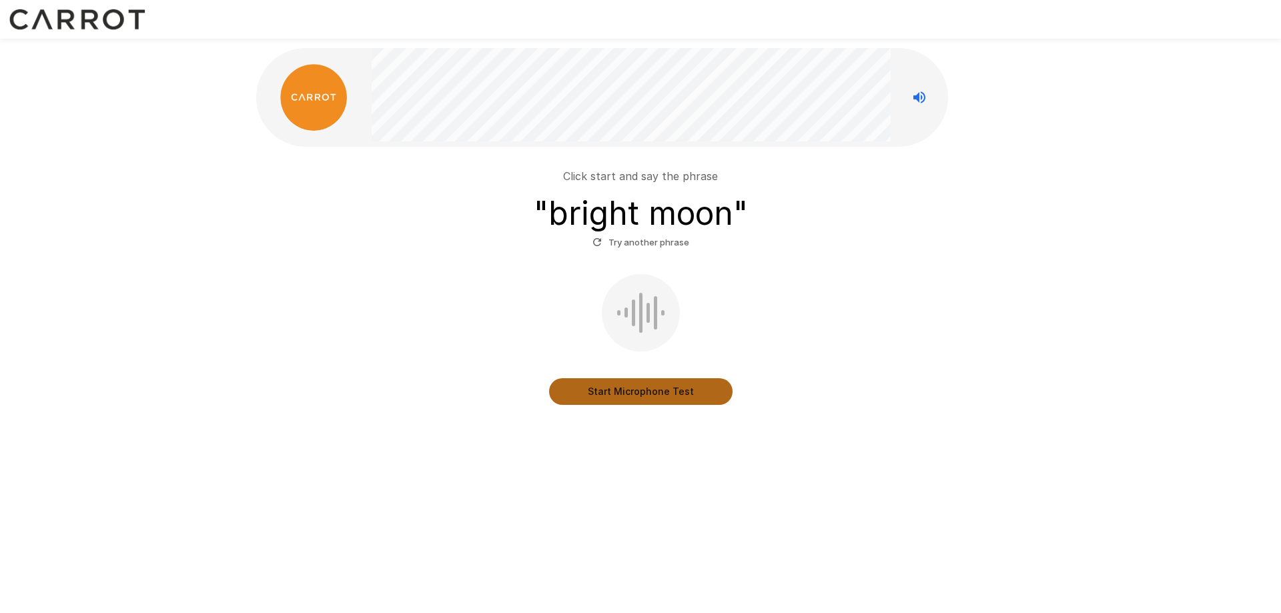
click at [643, 384] on button "Start Microphone Test" at bounding box center [641, 391] width 184 height 27
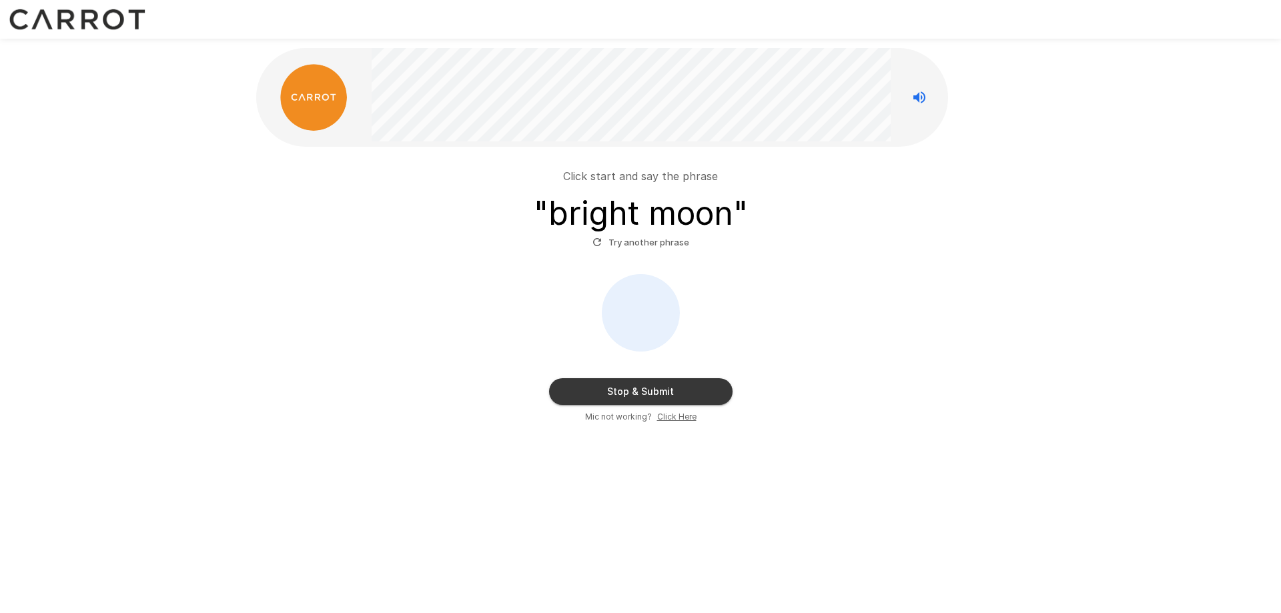
click at [643, 384] on button "Stop & Submit" at bounding box center [641, 391] width 184 height 27
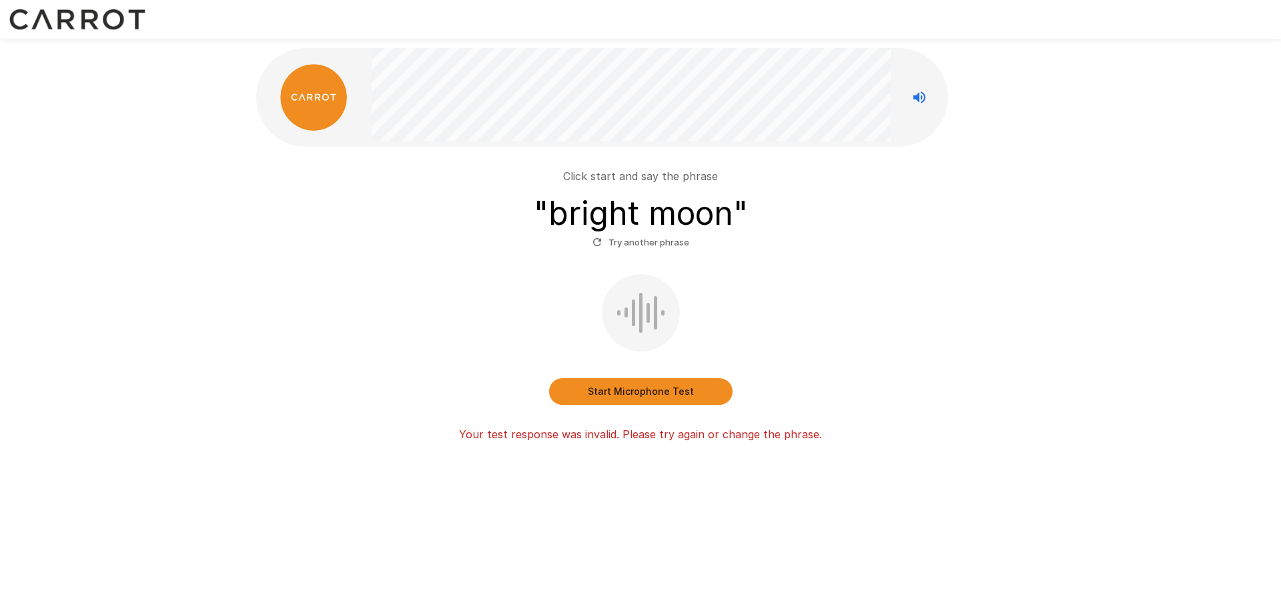
click at [673, 240] on button "Try another phrase" at bounding box center [640, 242] width 103 height 21
click at [630, 387] on button "Start Microphone Test" at bounding box center [641, 391] width 184 height 27
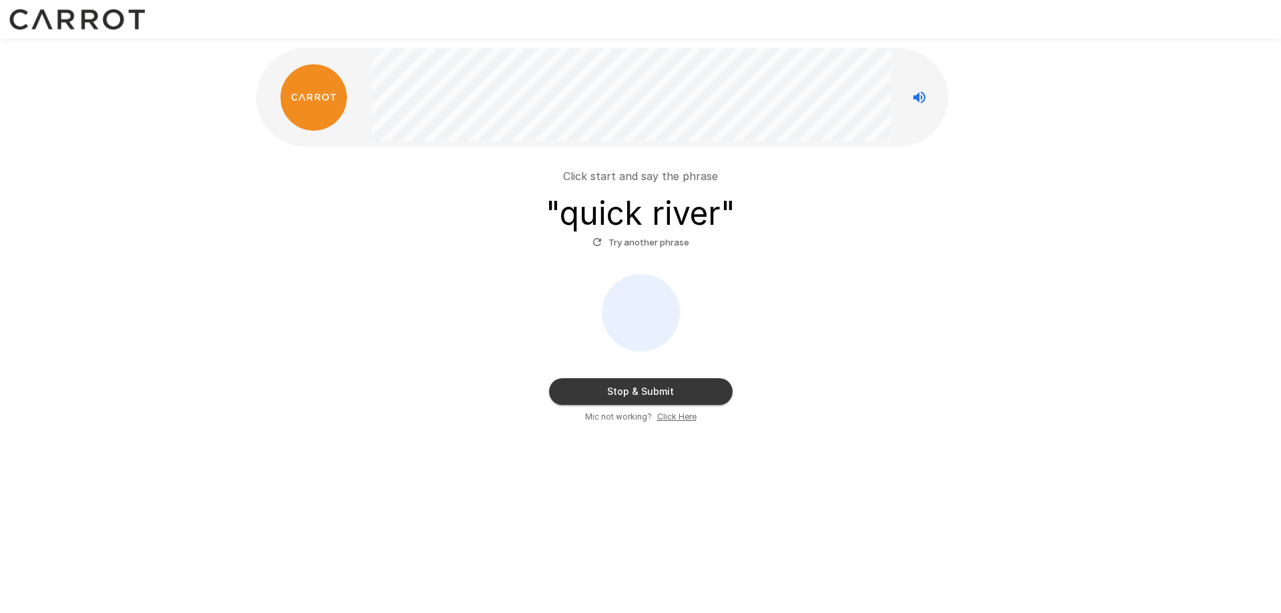
click at [630, 387] on button "Stop & Submit" at bounding box center [641, 391] width 184 height 27
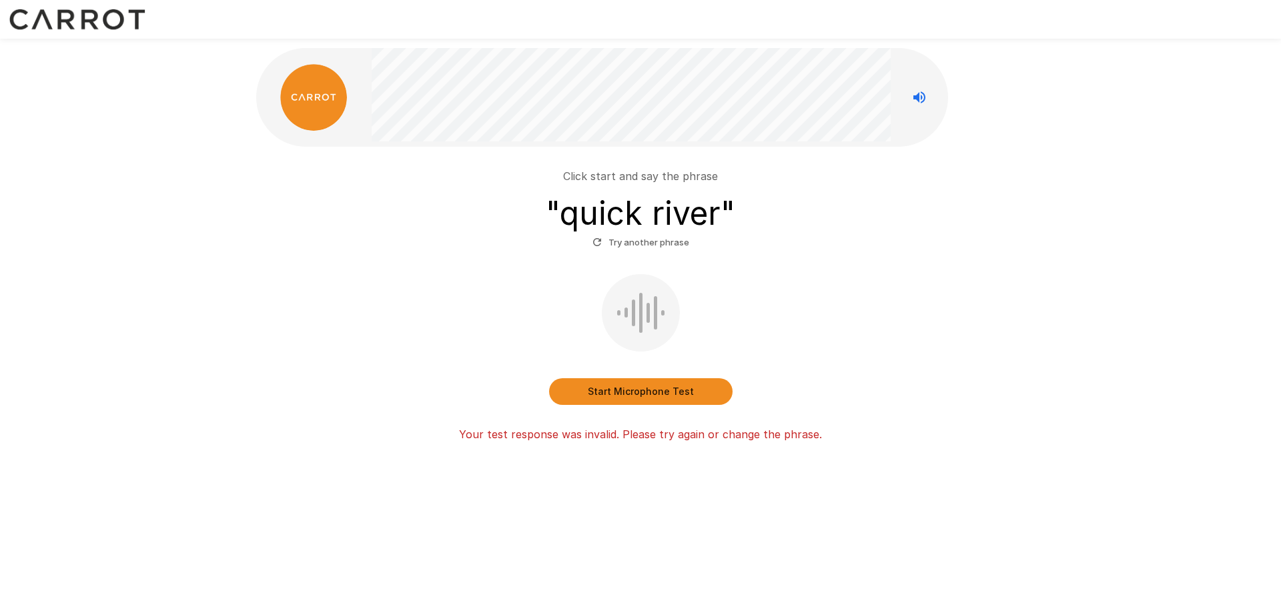
click at [649, 236] on button "Try another phrase" at bounding box center [640, 242] width 103 height 21
click at [657, 389] on button "Start Microphone Test" at bounding box center [641, 391] width 184 height 27
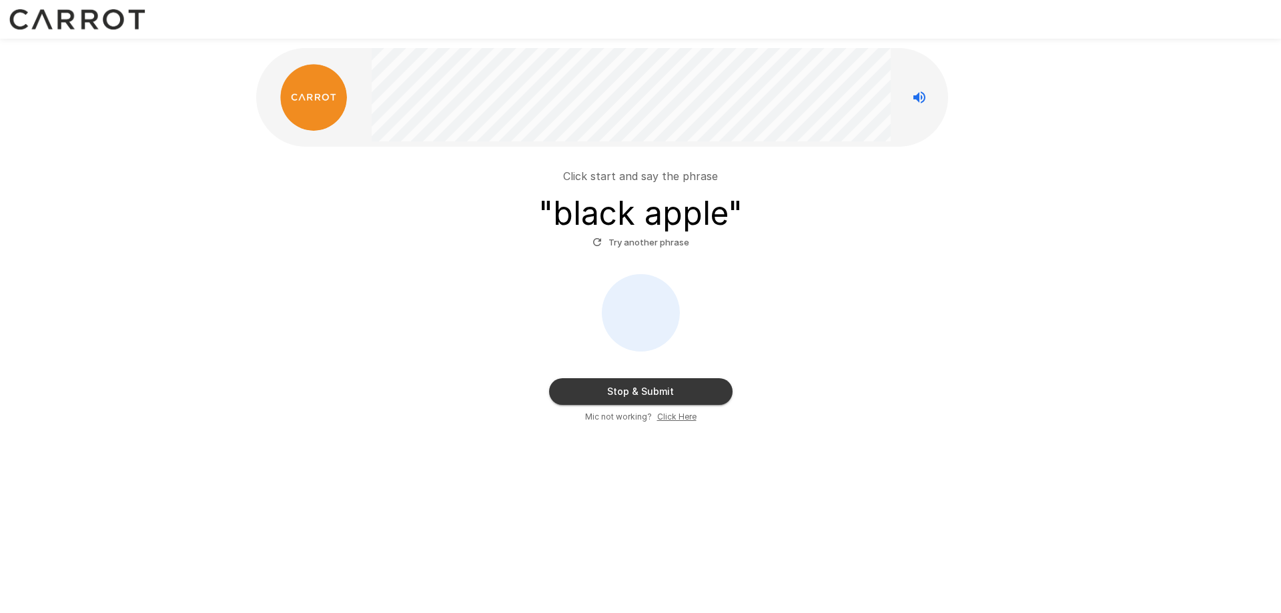
click at [657, 389] on button "Stop & Submit" at bounding box center [641, 391] width 184 height 27
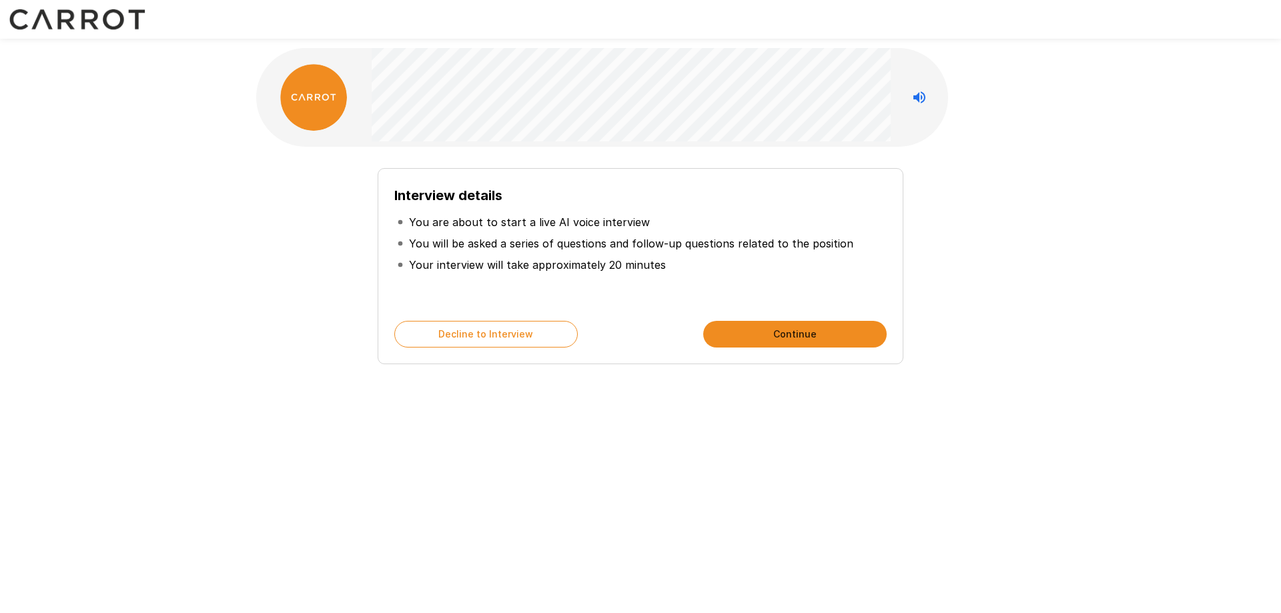
click at [776, 330] on button "Continue" at bounding box center [795, 334] width 184 height 27
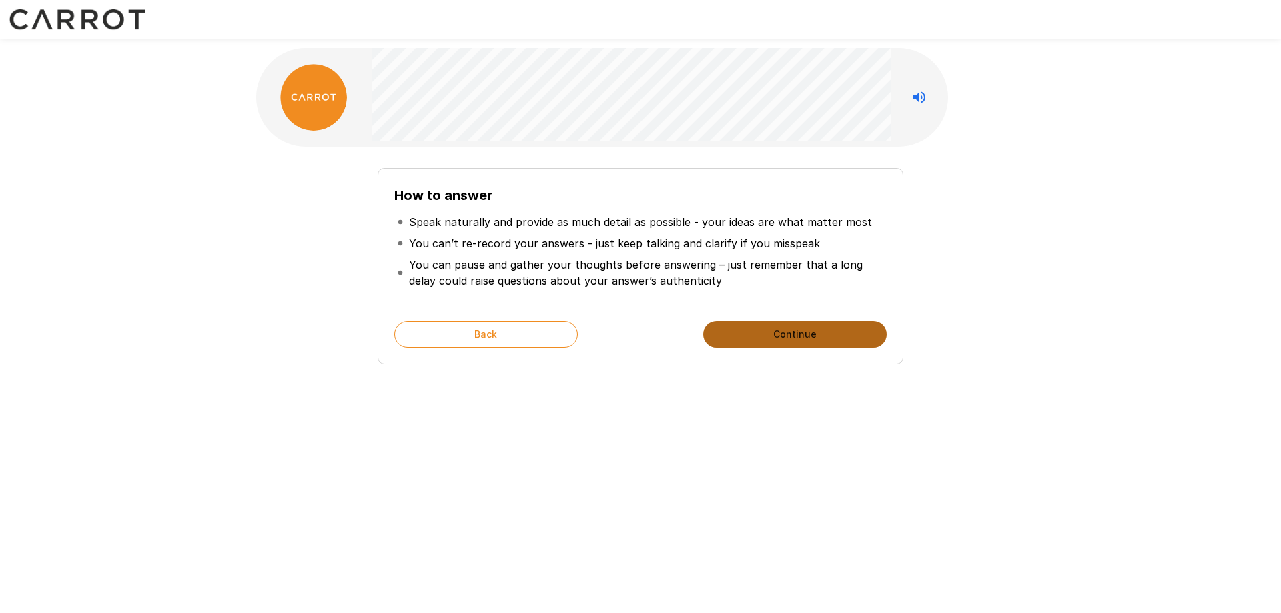
click at [776, 330] on button "Continue" at bounding box center [795, 334] width 184 height 27
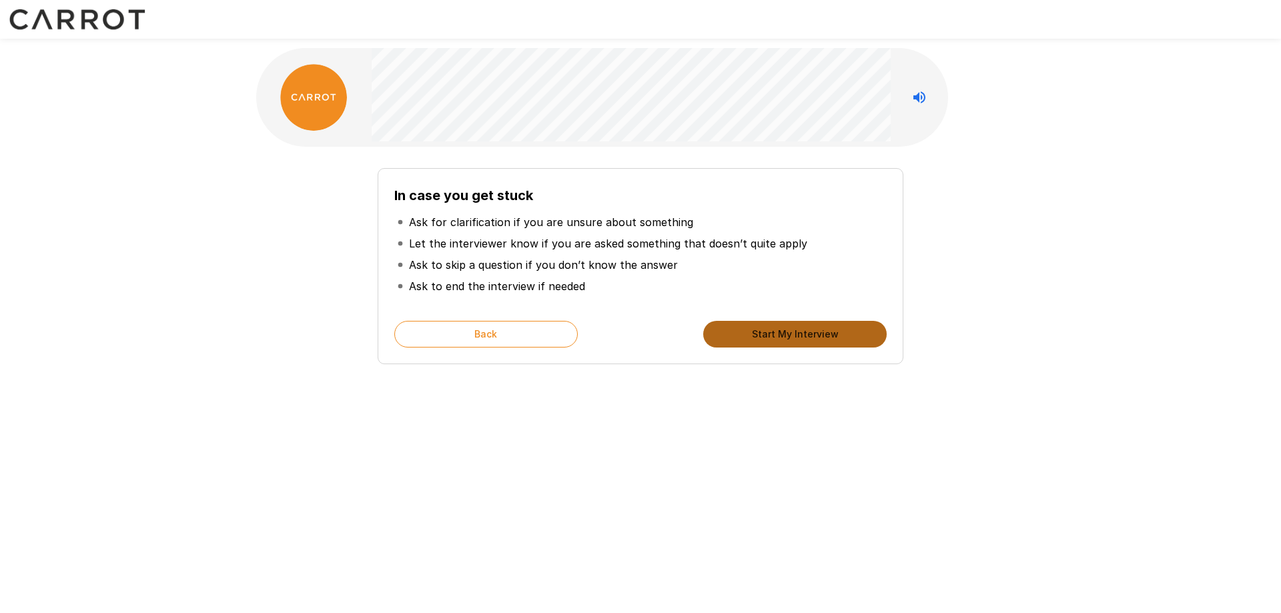
click at [776, 330] on button "Start My Interview" at bounding box center [795, 334] width 184 height 27
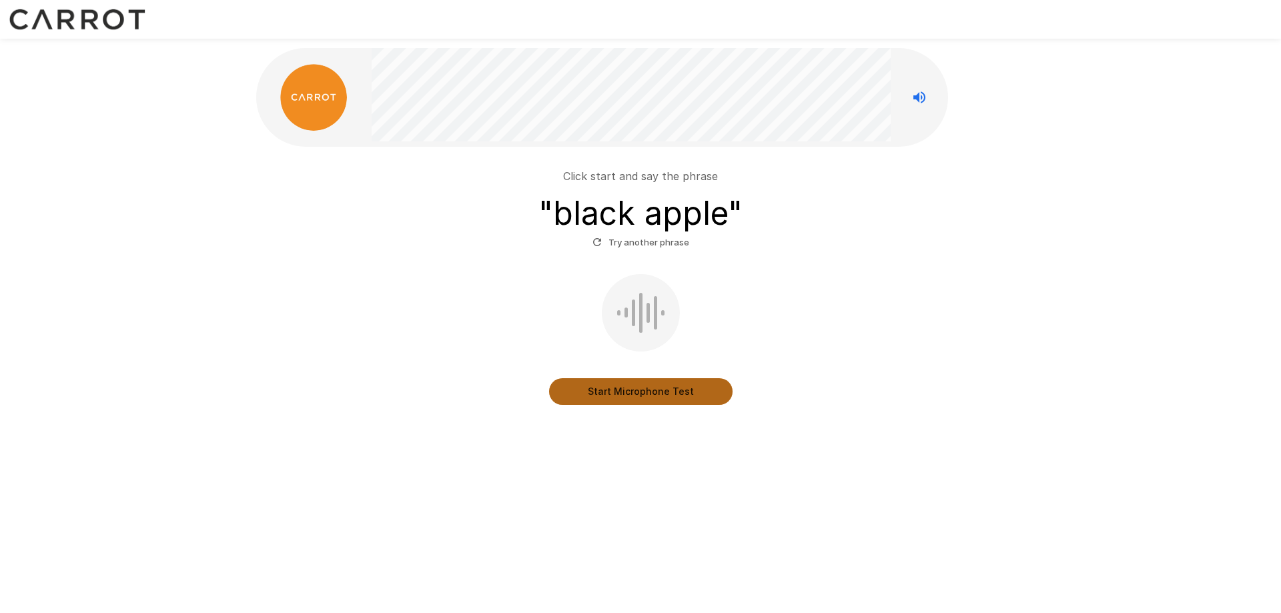
click at [624, 392] on button "Start Microphone Test" at bounding box center [641, 391] width 184 height 27
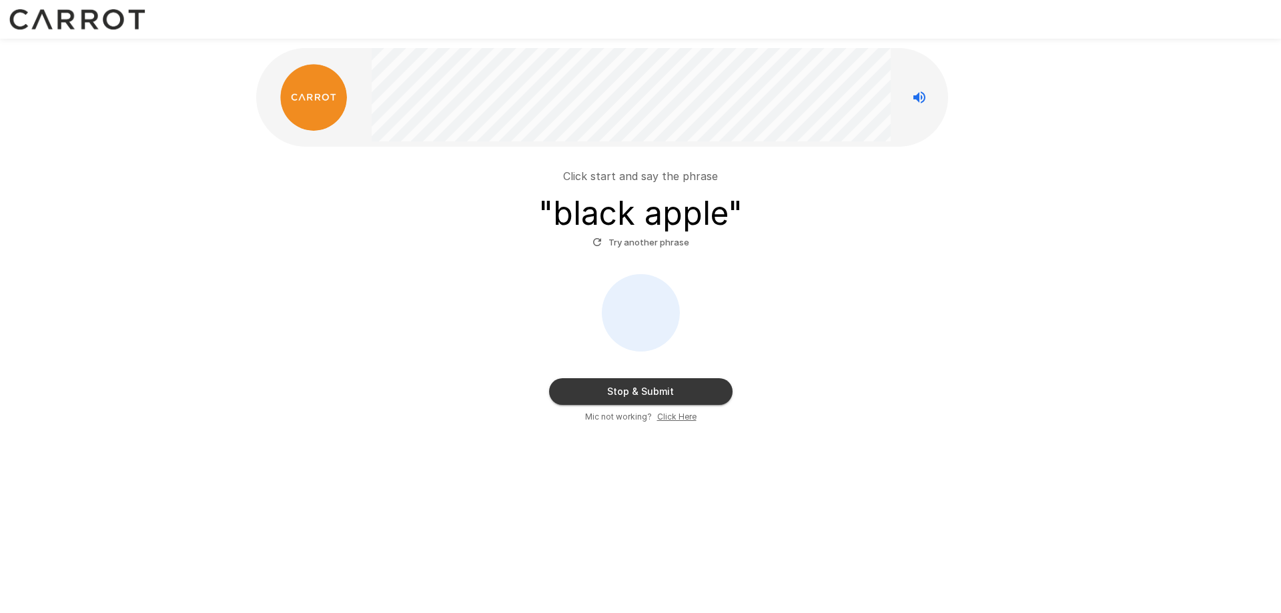
click at [624, 392] on button "Stop & Submit" at bounding box center [641, 391] width 184 height 27
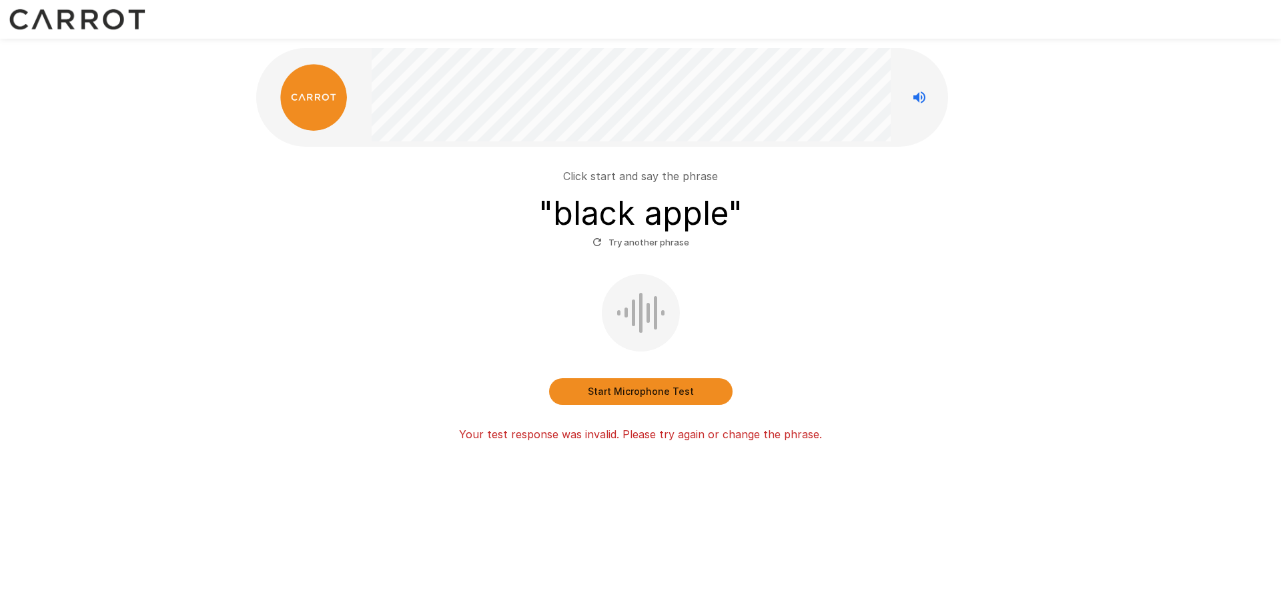
click at [667, 382] on button "Start Microphone Test" at bounding box center [641, 391] width 184 height 27
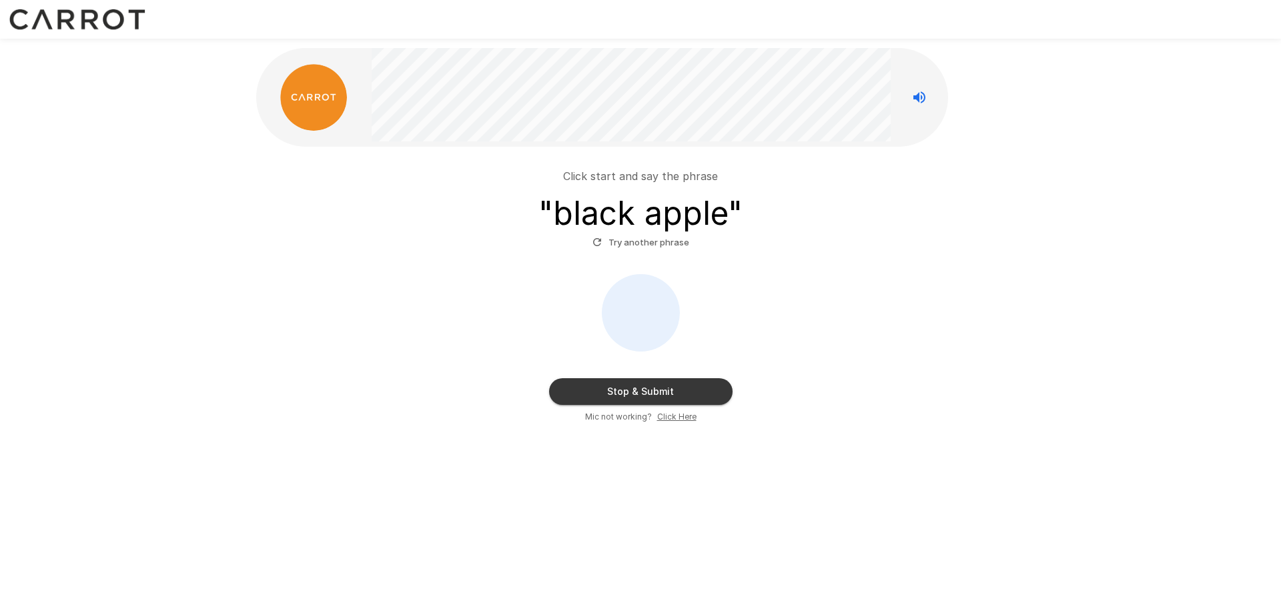
click at [689, 392] on button "Stop & Submit" at bounding box center [641, 391] width 184 height 27
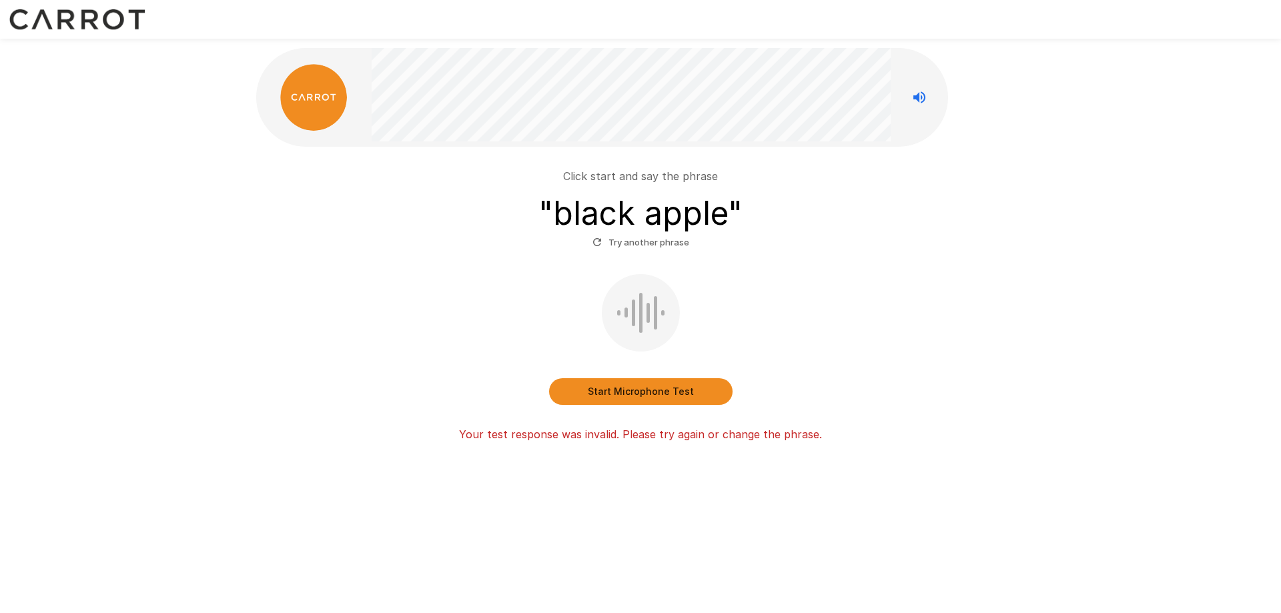
click at [689, 392] on button "Start Microphone Test" at bounding box center [641, 391] width 184 height 27
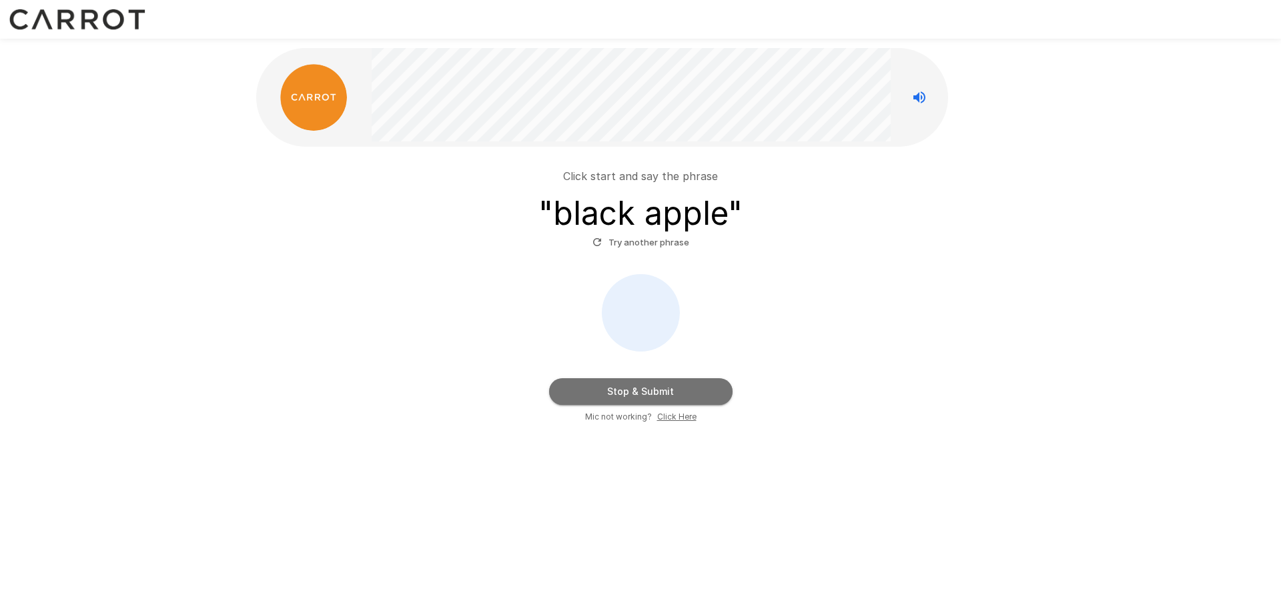
click at [689, 392] on button "Stop & Submit" at bounding box center [641, 391] width 184 height 27
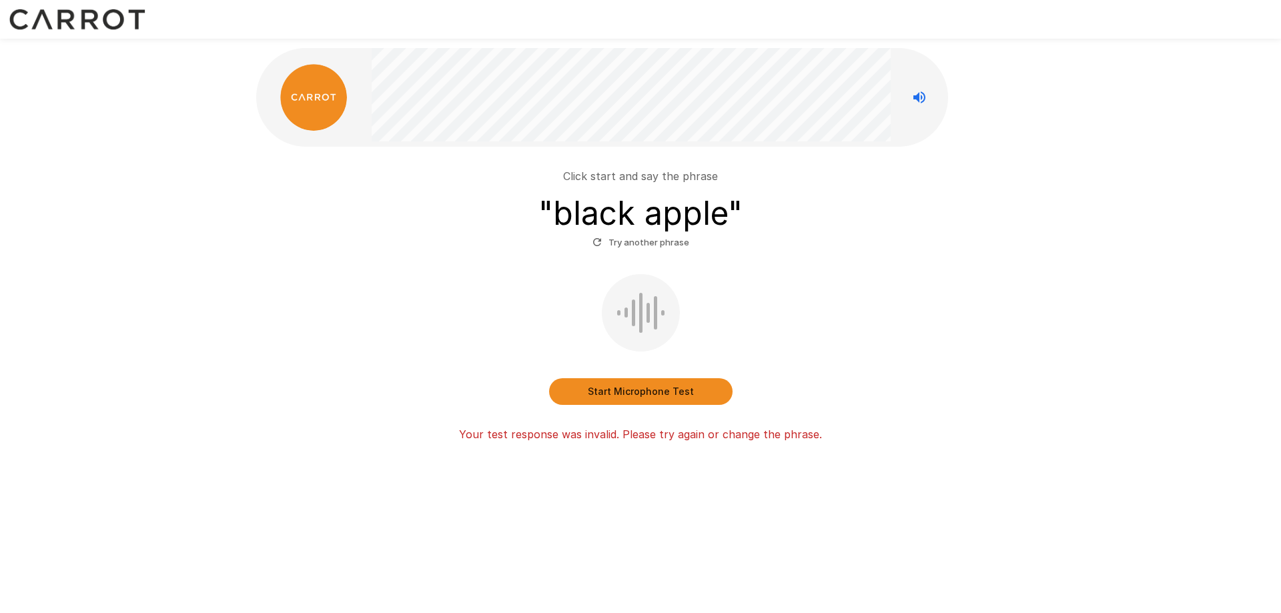
click at [641, 388] on button "Start Microphone Test" at bounding box center [641, 391] width 184 height 27
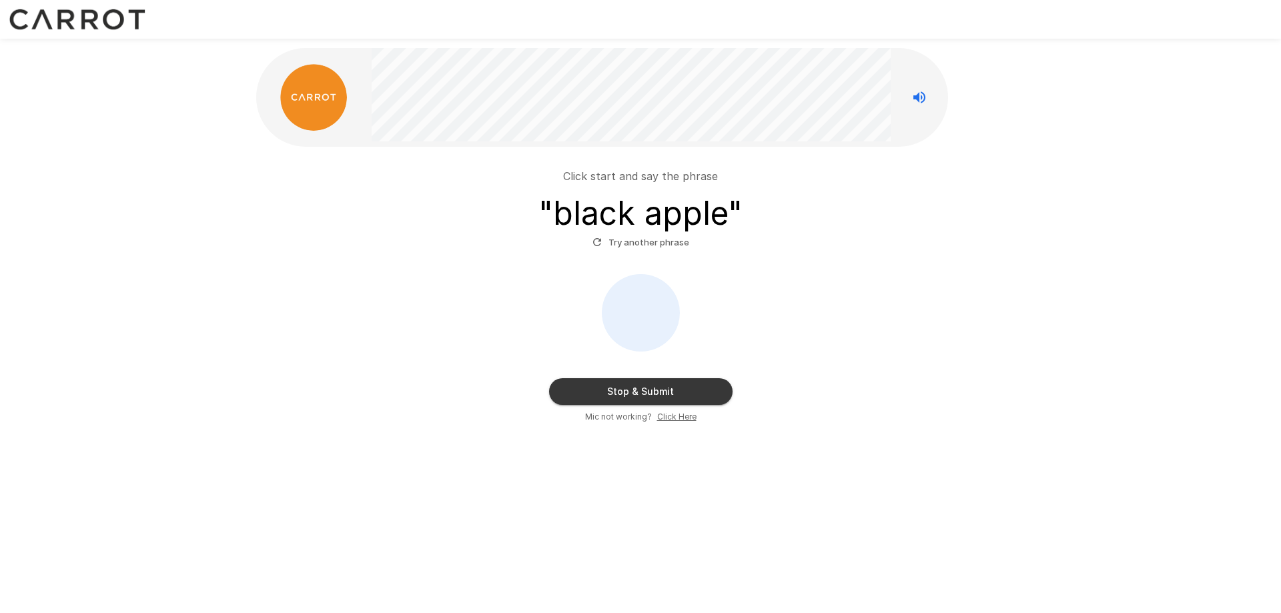
click at [641, 388] on button "Stop & Submit" at bounding box center [641, 391] width 184 height 27
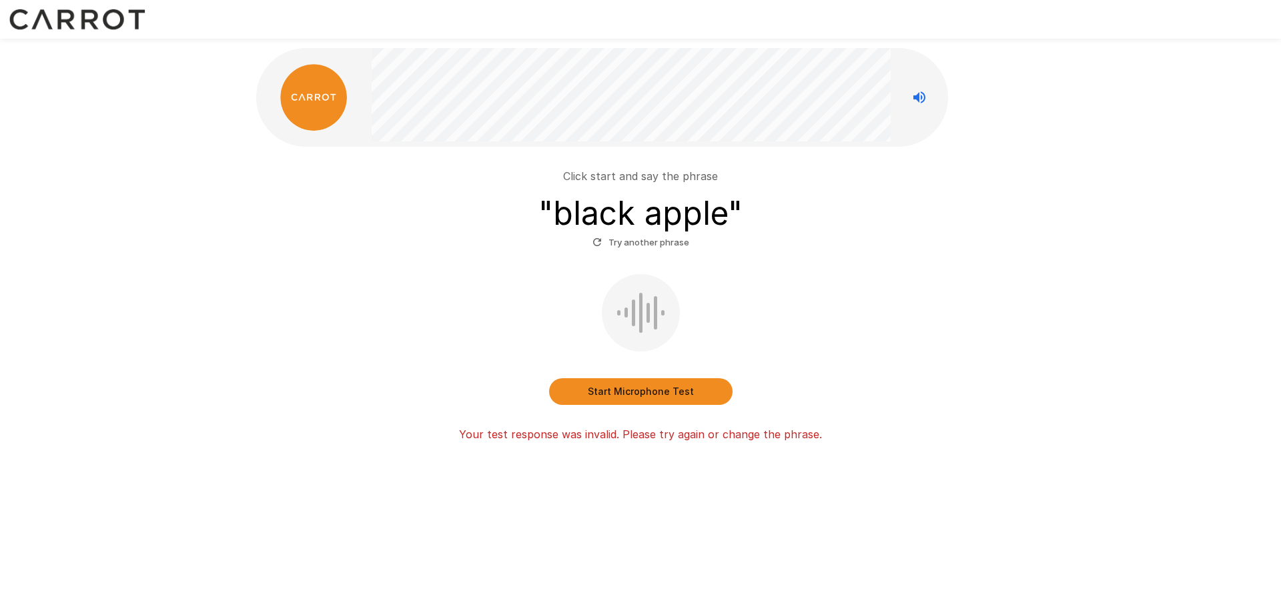
click at [613, 180] on p "Click start and say the phrase" at bounding box center [640, 176] width 155 height 16
click at [616, 391] on button "Start Microphone Test" at bounding box center [641, 391] width 184 height 27
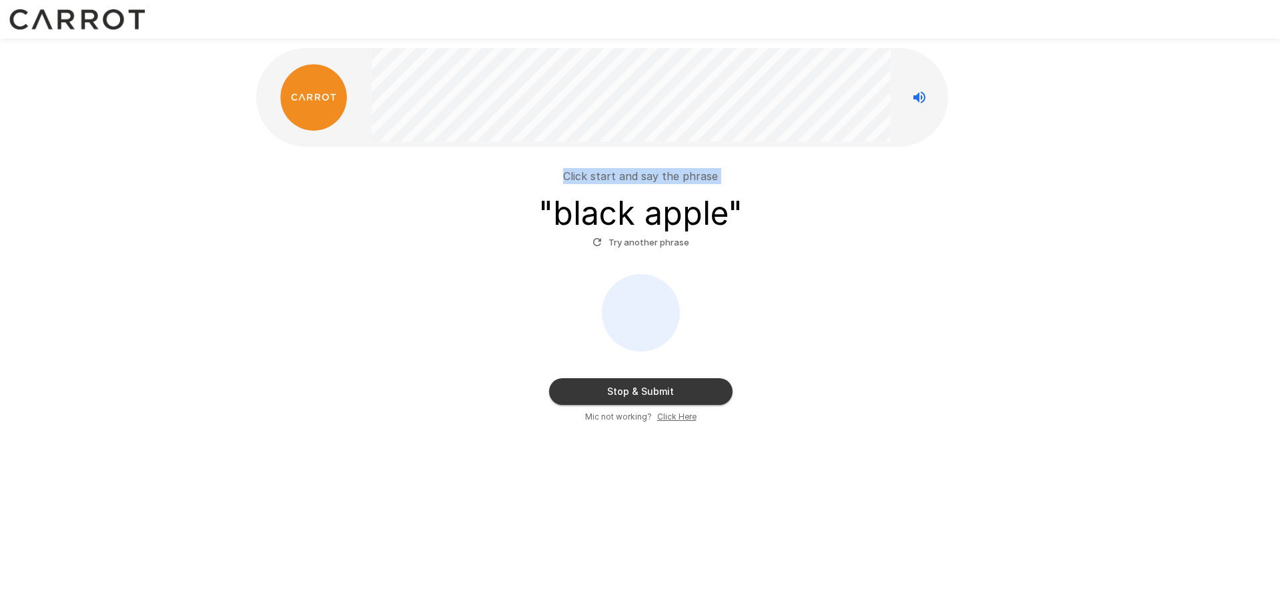
click at [680, 390] on button "Stop & Submit" at bounding box center [641, 391] width 184 height 27
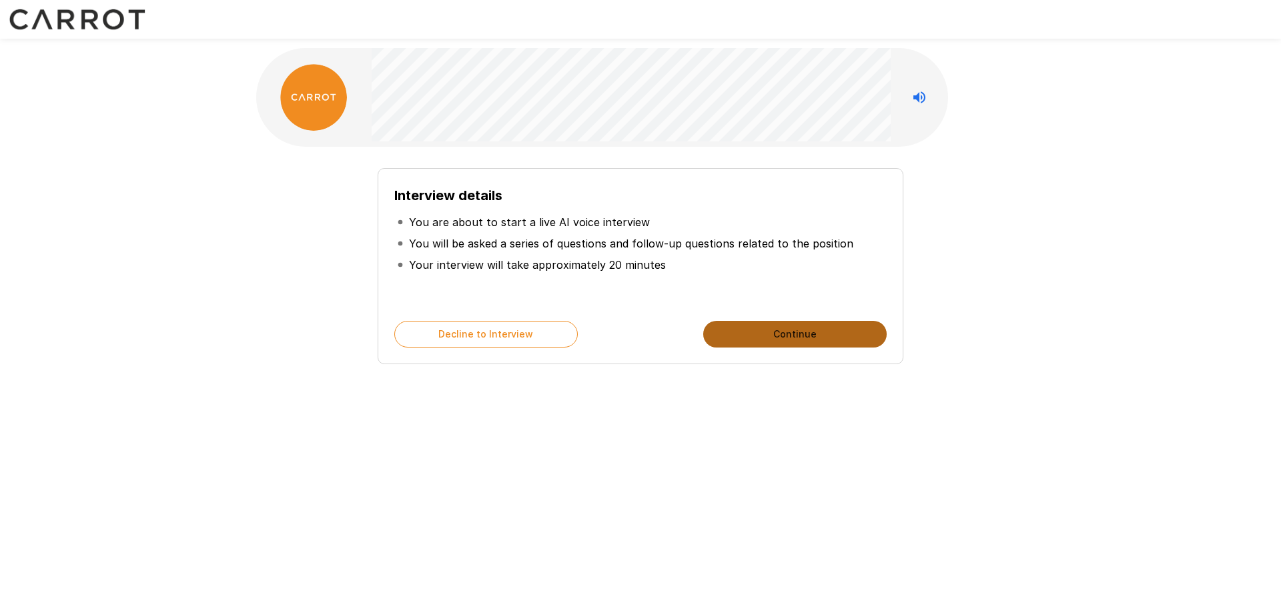
click at [806, 333] on button "Continue" at bounding box center [795, 334] width 184 height 27
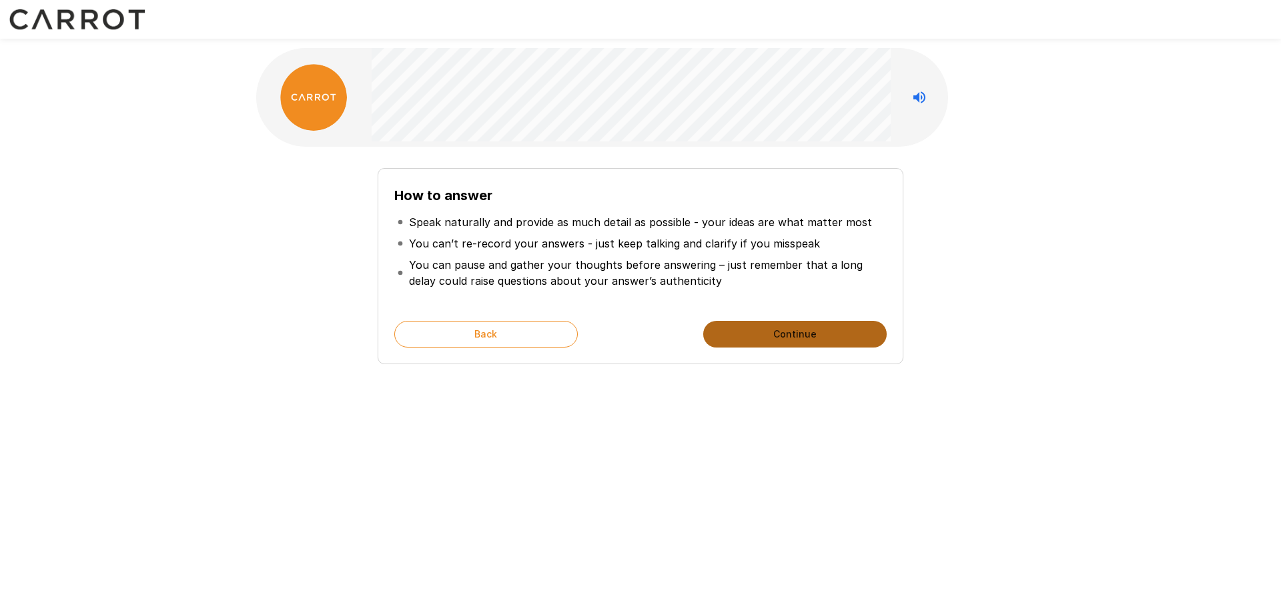
click at [806, 333] on button "Continue" at bounding box center [795, 334] width 184 height 27
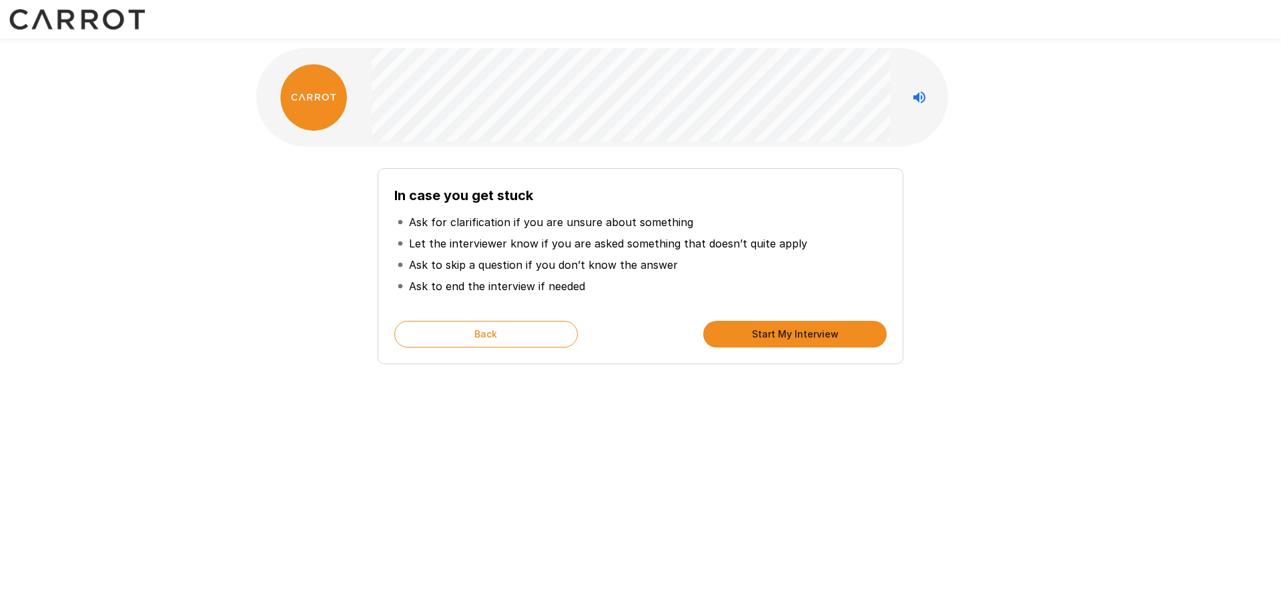
click at [806, 333] on button "Start My Interview" at bounding box center [795, 334] width 184 height 27
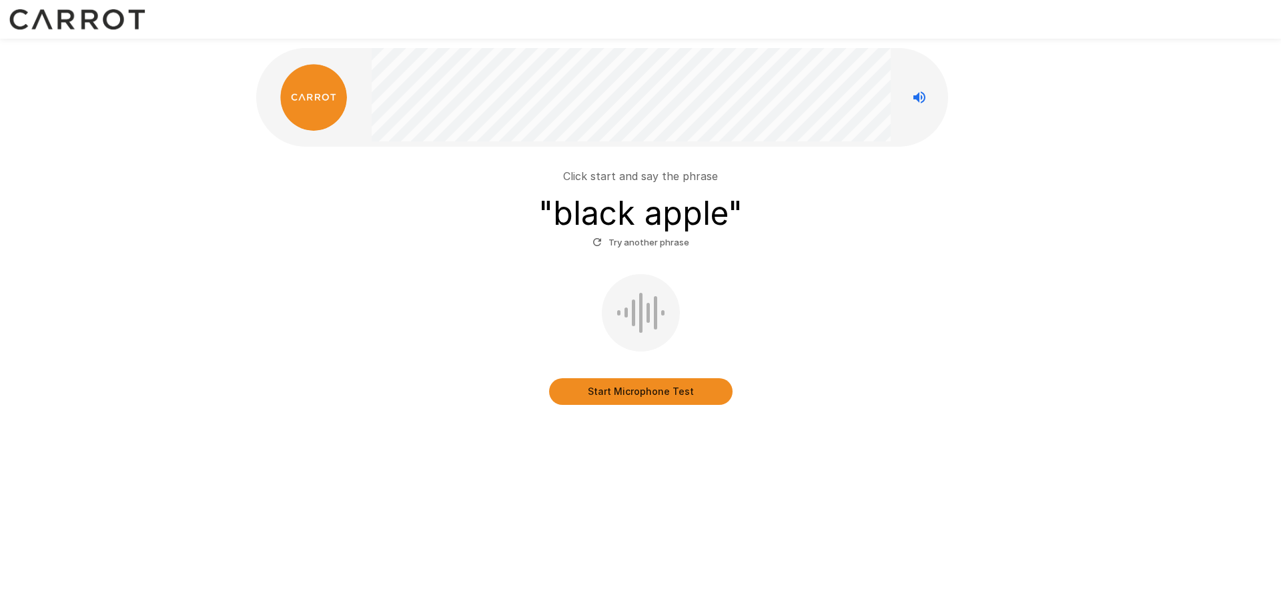
click at [648, 317] on div at bounding box center [648, 313] width 3 height 20
click at [657, 388] on button "Start Microphone Test" at bounding box center [641, 391] width 184 height 27
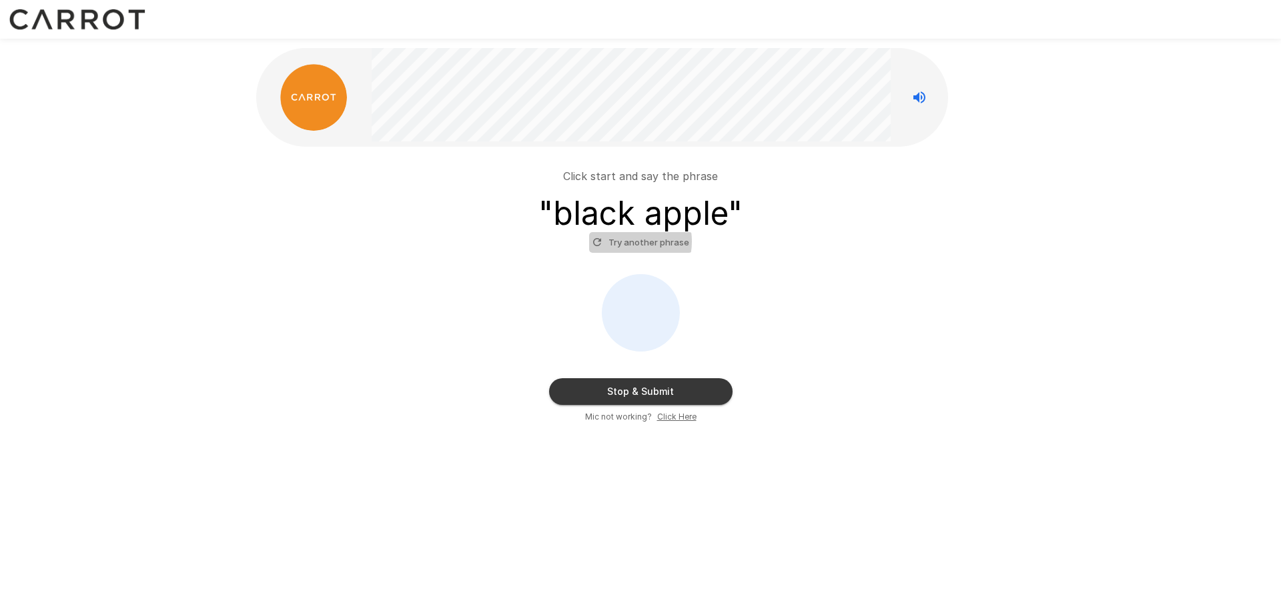
click at [627, 242] on button "Try another phrase" at bounding box center [640, 242] width 103 height 21
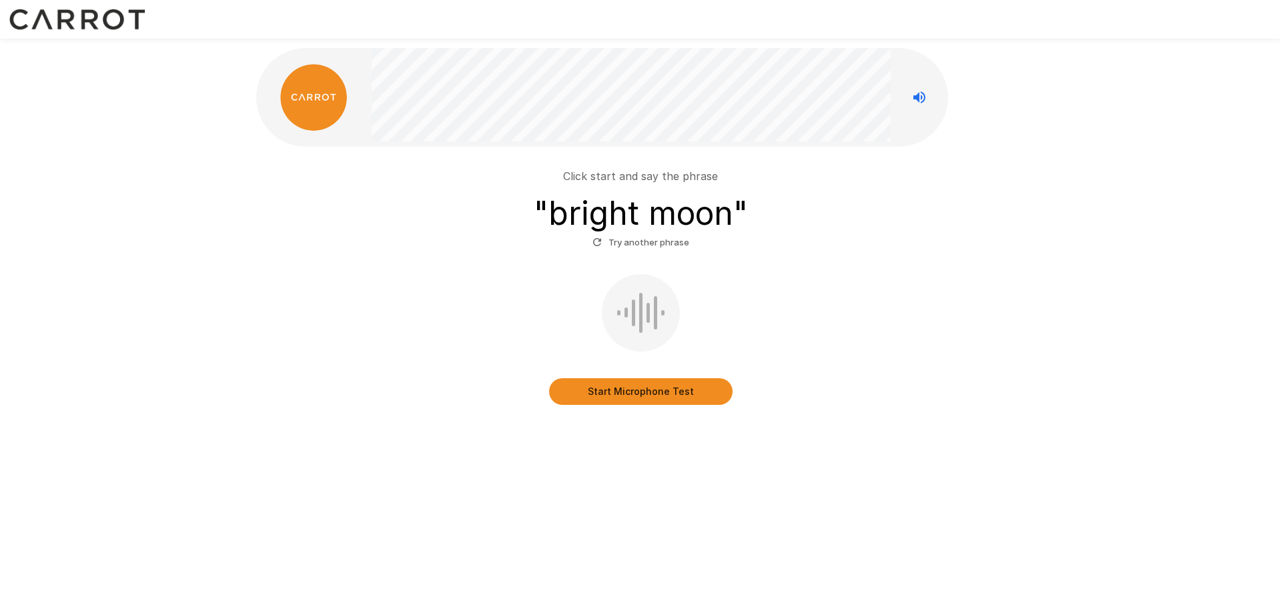
click at [623, 374] on div "Start Microphone Test" at bounding box center [641, 339] width 758 height 131
click at [623, 387] on button "Start Microphone Test" at bounding box center [641, 391] width 184 height 27
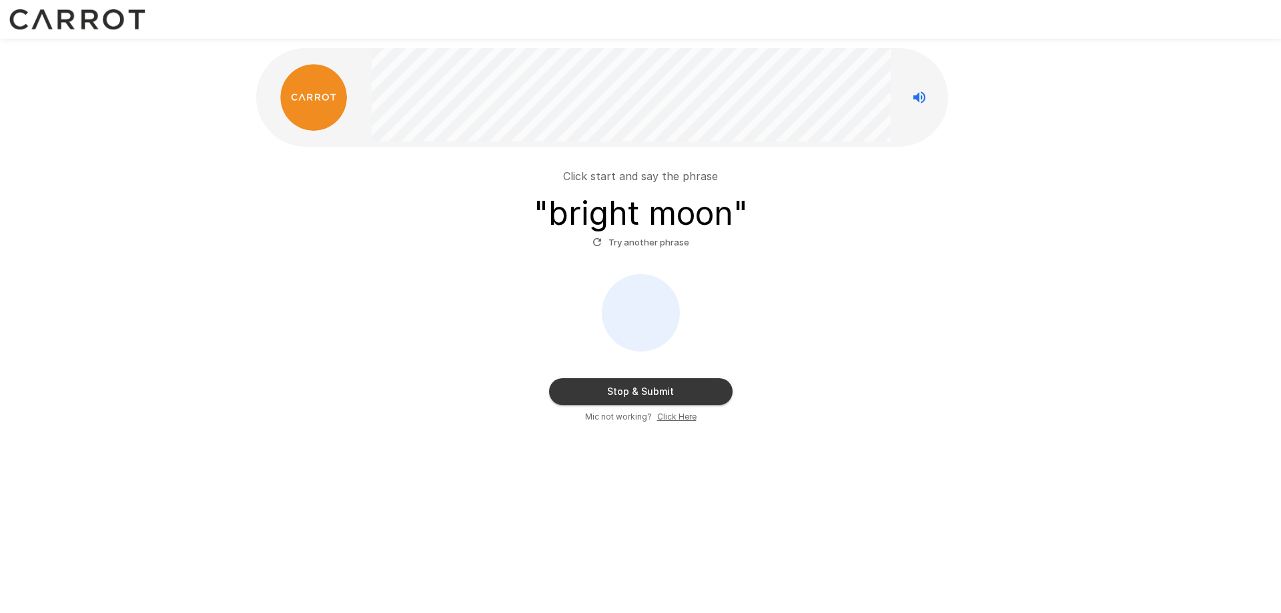
click at [661, 384] on button "Stop & Submit" at bounding box center [641, 391] width 184 height 27
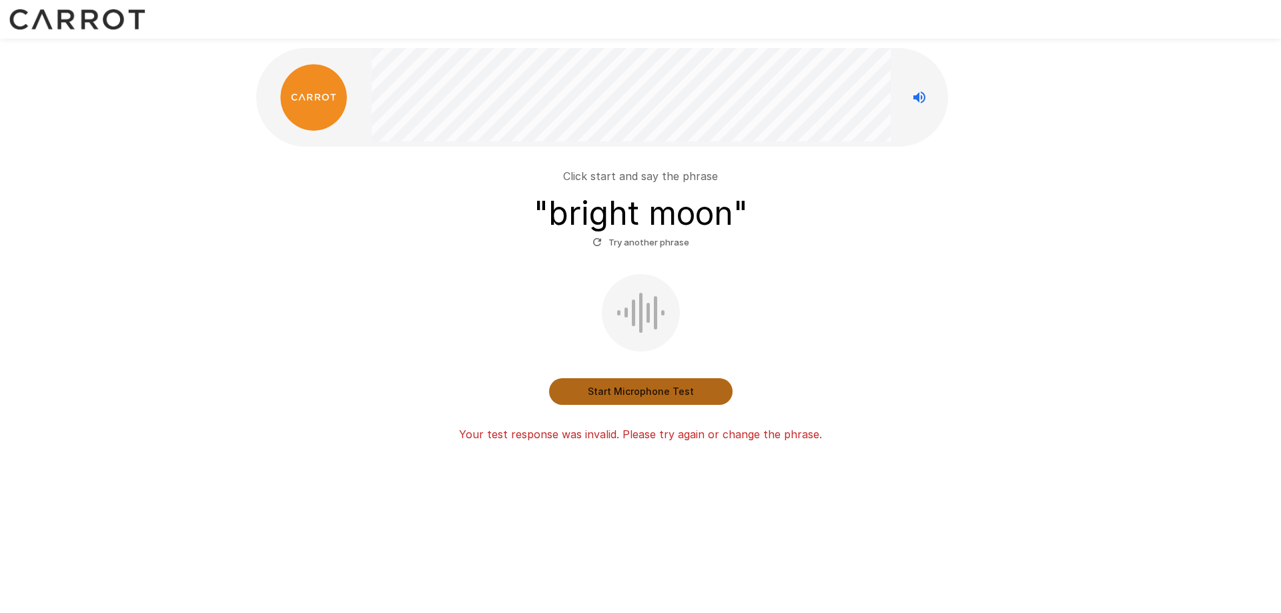
click at [661, 384] on button "Start Microphone Test" at bounding box center [641, 391] width 184 height 27
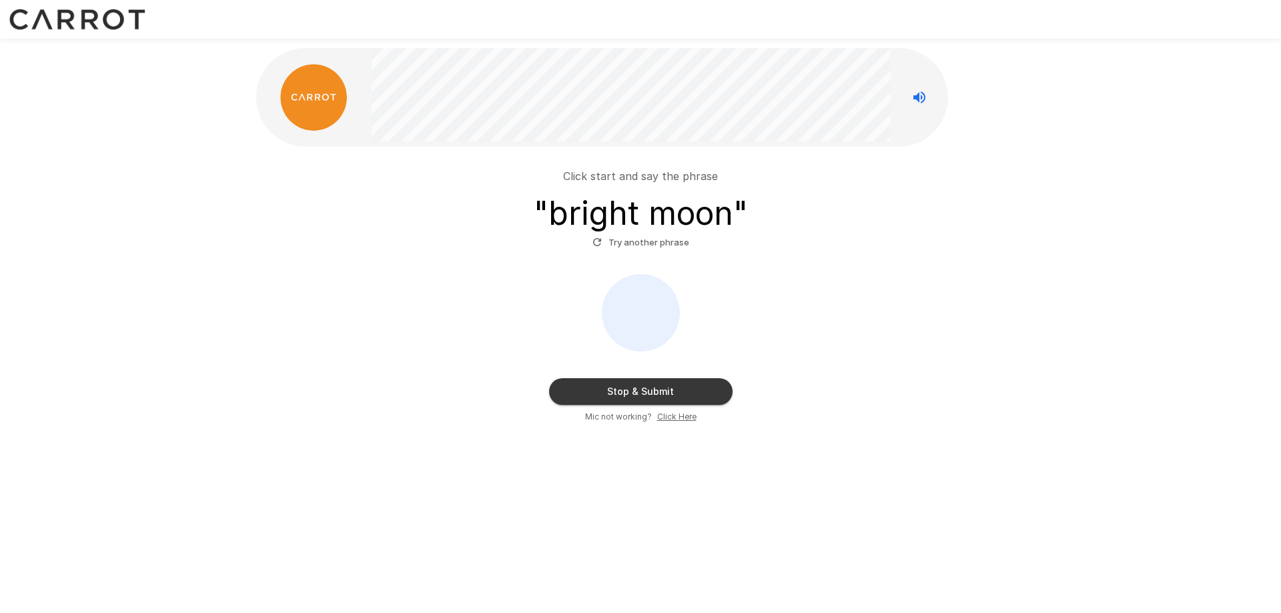
click at [663, 240] on button "Try another phrase" at bounding box center [640, 242] width 103 height 21
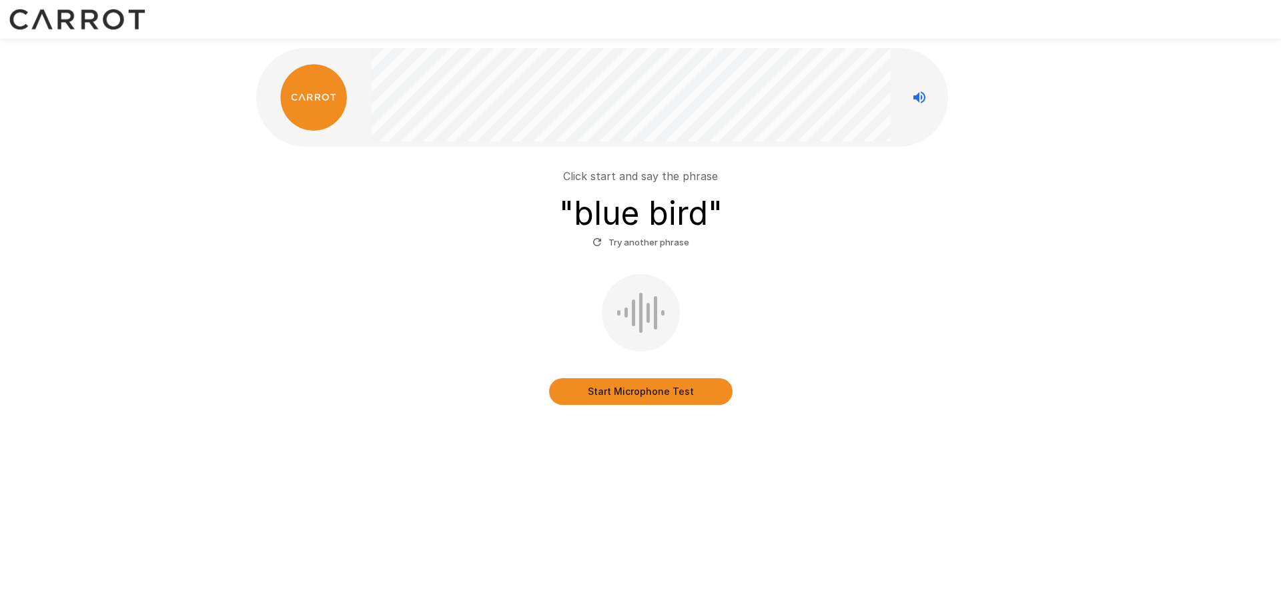
click at [673, 386] on button "Start Microphone Test" at bounding box center [641, 391] width 184 height 27
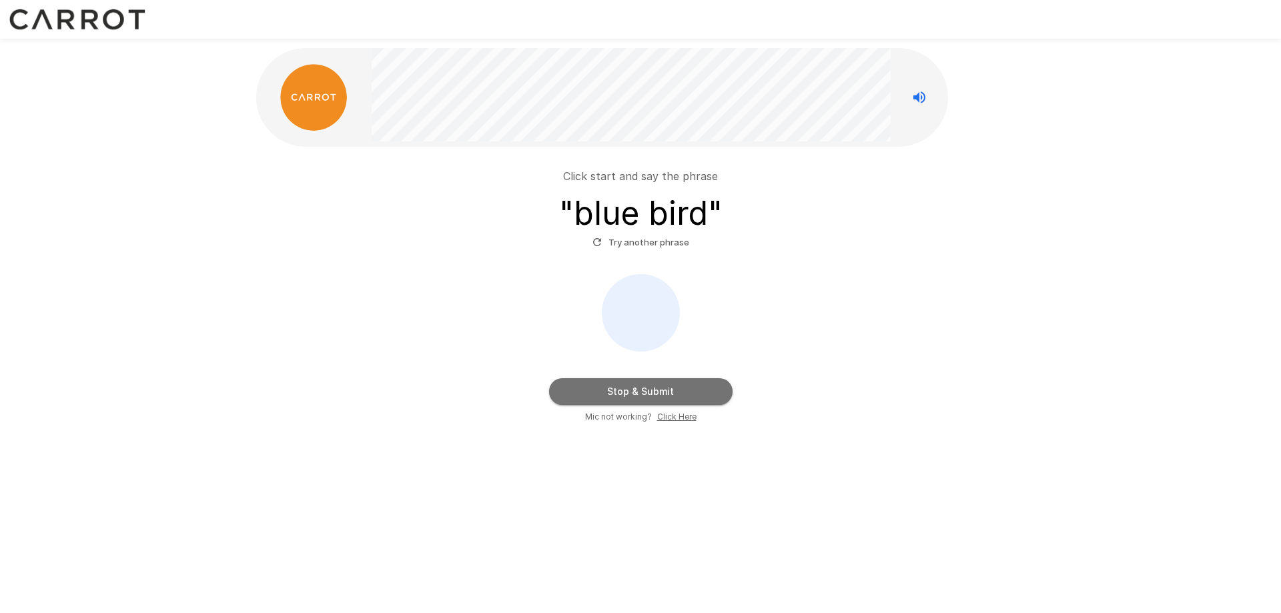
click at [672, 386] on button "Stop & Submit" at bounding box center [641, 391] width 184 height 27
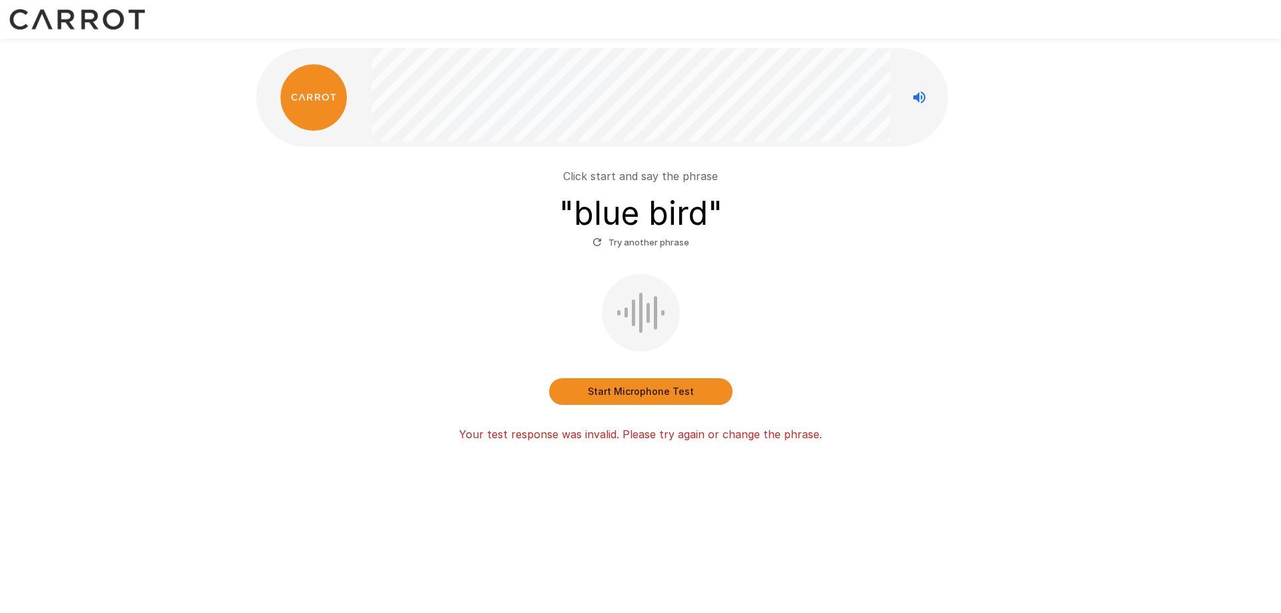
click at [663, 236] on button "Try another phrase" at bounding box center [640, 242] width 103 height 21
click at [647, 390] on button "Start Microphone Test" at bounding box center [641, 391] width 184 height 27
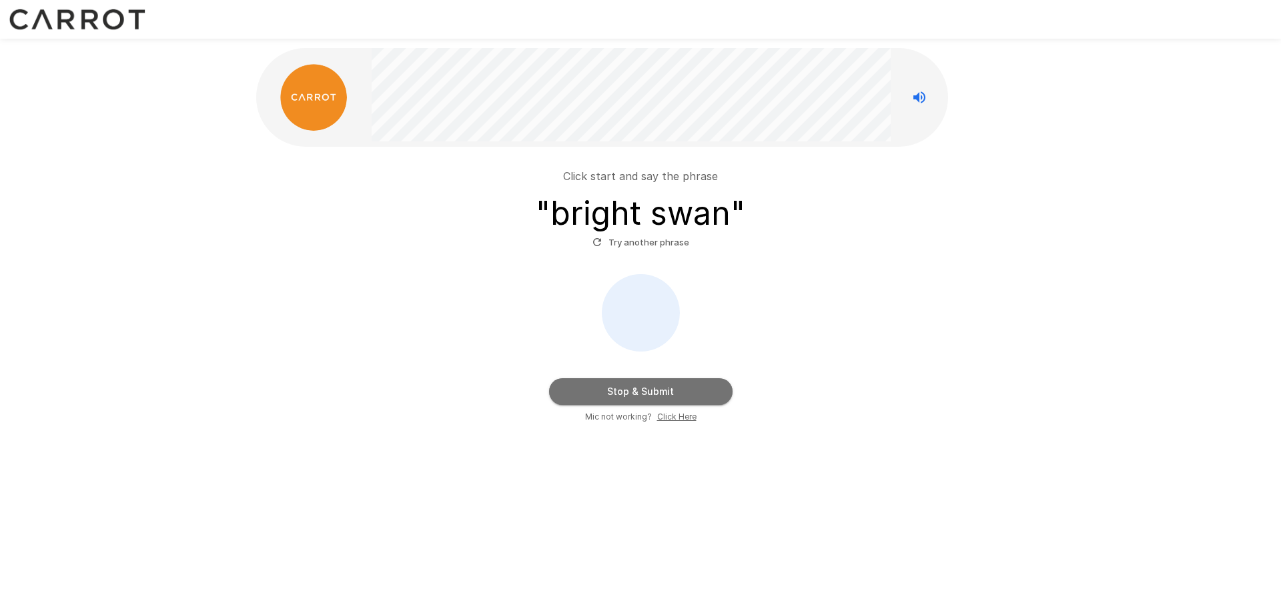
click at [655, 385] on button "Stop & Submit" at bounding box center [641, 391] width 184 height 27
